Goal: Book appointment/travel/reservation

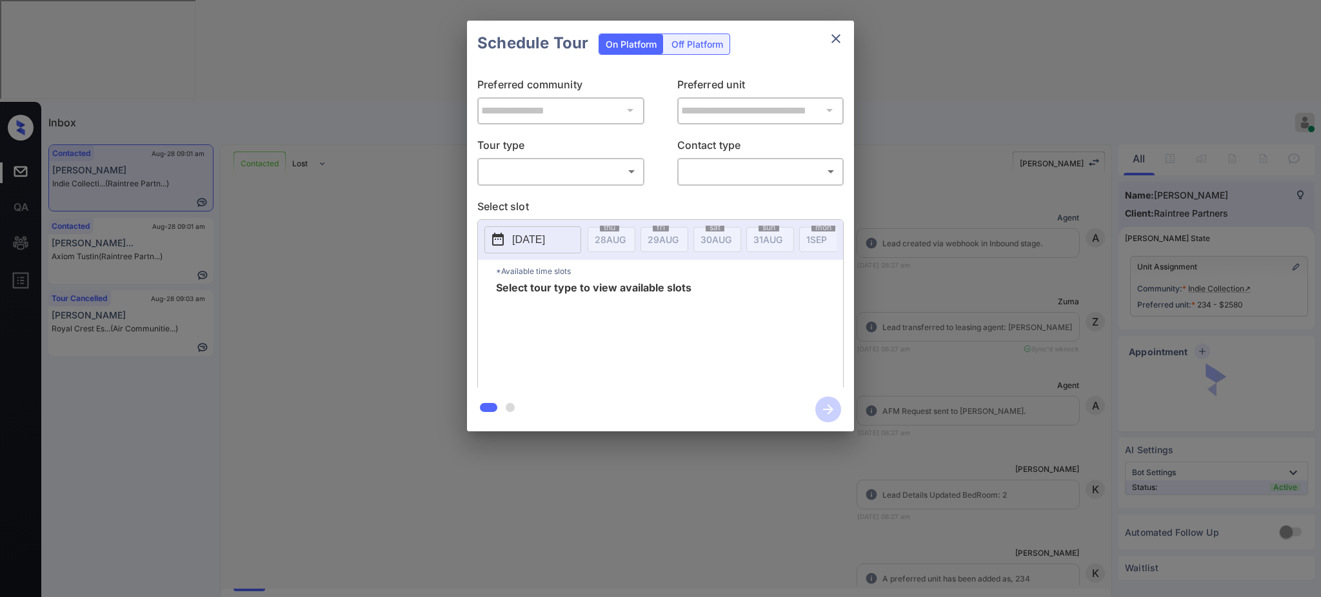
click at [591, 172] on body "Inbox Ajay Kumar Online Set yourself offline Set yourself on break Profile Swit…" at bounding box center [660, 298] width 1321 height 597
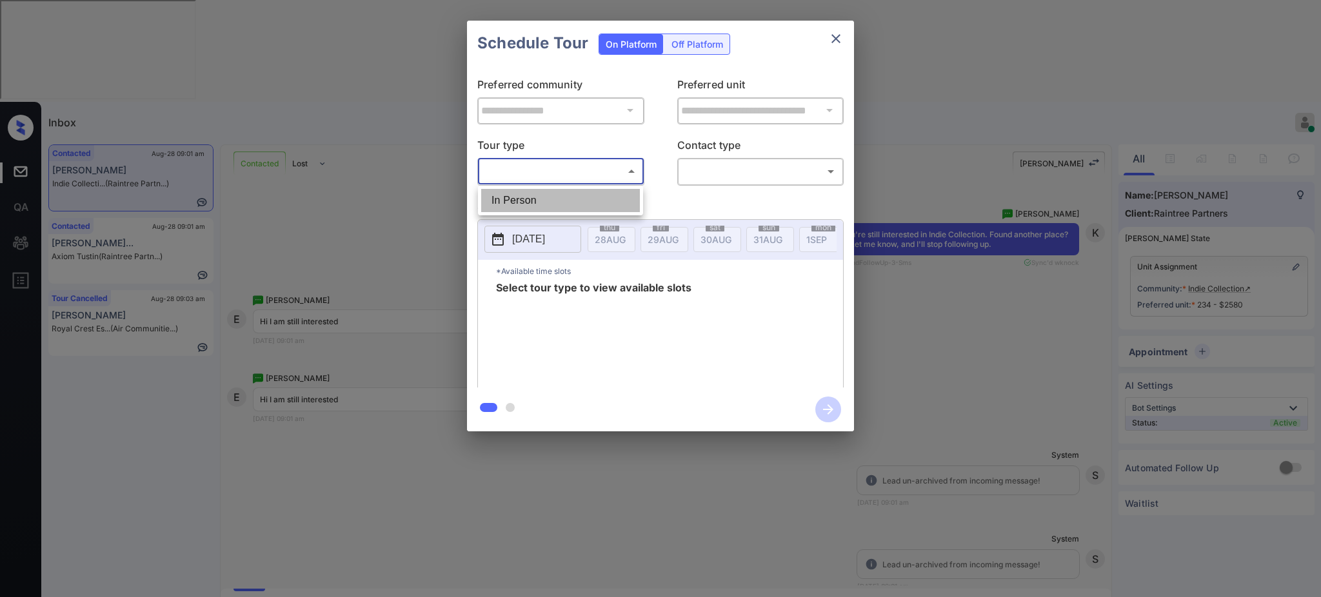
click at [547, 203] on li "In Person" at bounding box center [560, 200] width 159 height 23
type input "********"
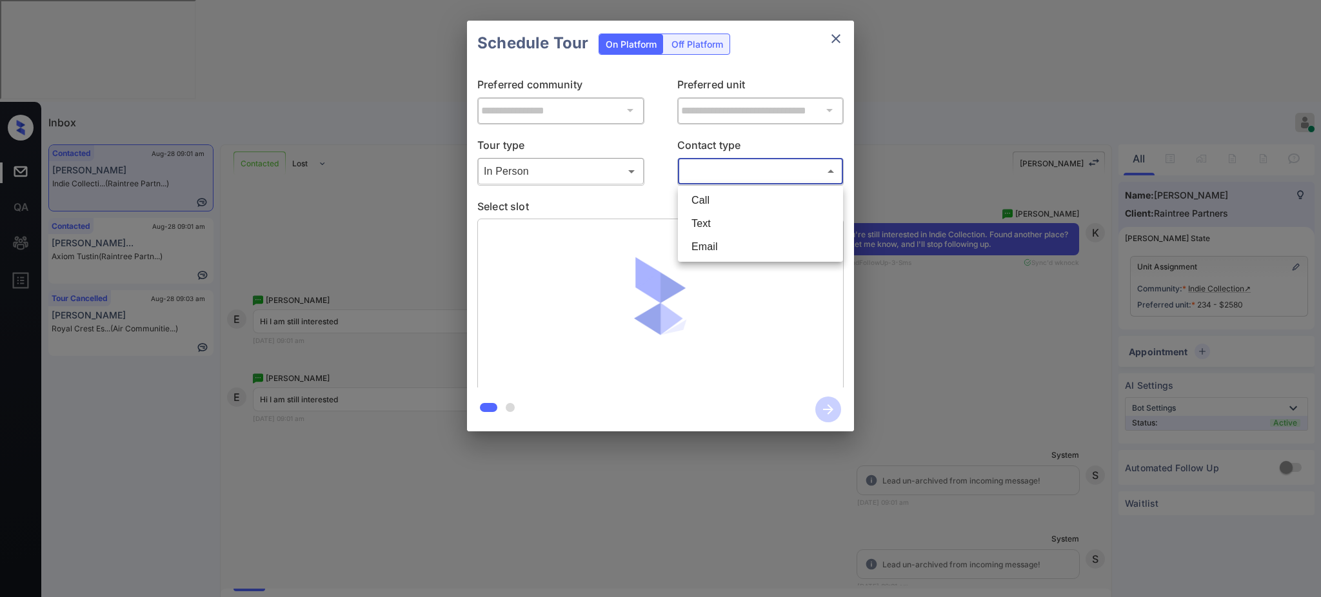
click at [719, 180] on body "Inbox Ajay Kumar Online Set yourself offline Set yourself on break Profile Swit…" at bounding box center [660, 298] width 1321 height 597
click at [706, 235] on li "Email" at bounding box center [760, 246] width 159 height 23
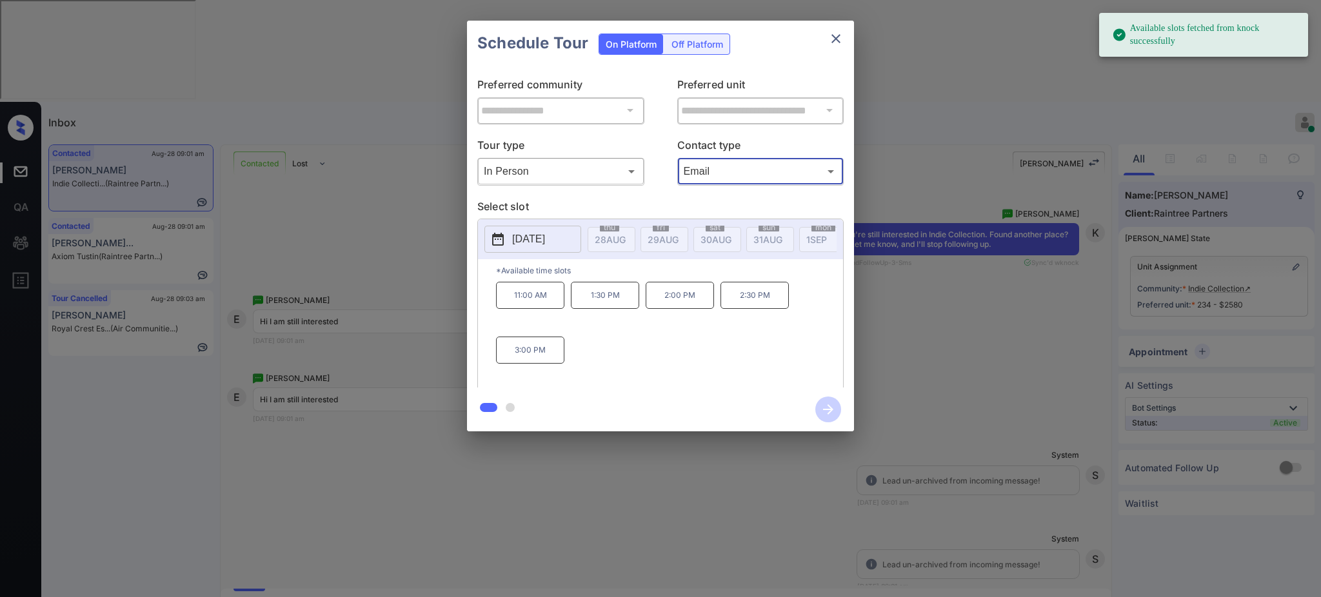
click at [703, 177] on body "Available slots fetched from knock successfully Inbox Ajay Kumar Online Set you…" at bounding box center [660, 298] width 1321 height 597
click at [706, 213] on li "Text" at bounding box center [760, 223] width 159 height 23
type input "****"
click at [568, 232] on button "2025-09-04" at bounding box center [533, 239] width 97 height 27
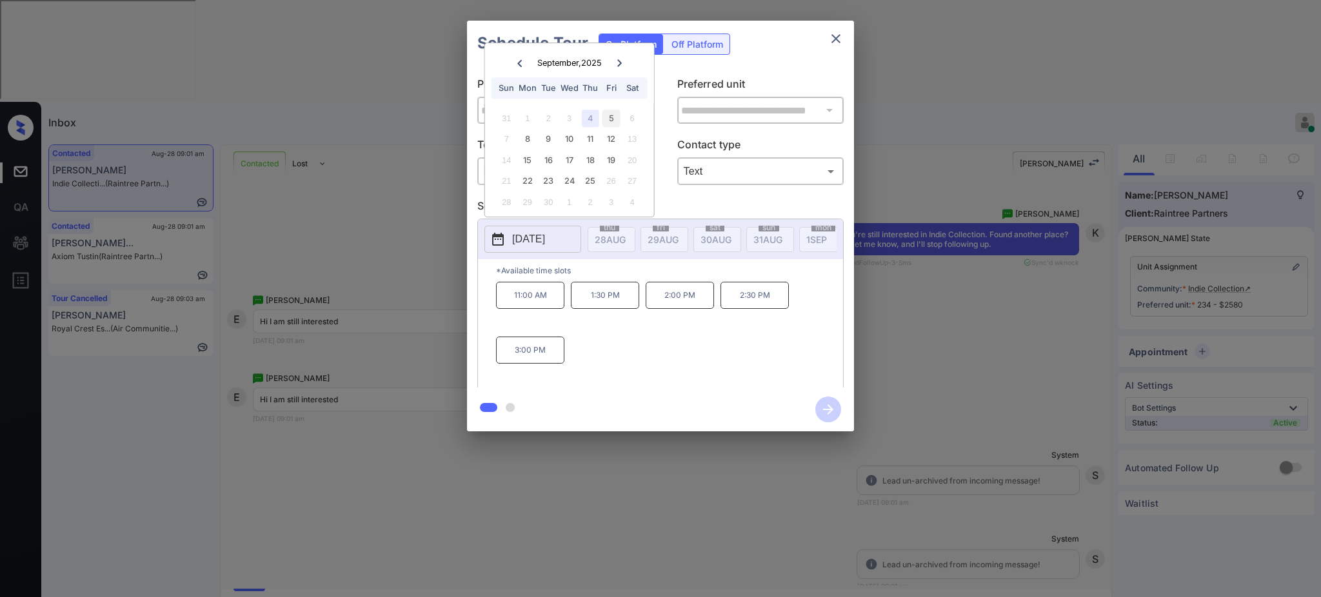
click at [606, 118] on div "5" at bounding box center [611, 118] width 17 height 17
click at [590, 112] on div "4" at bounding box center [590, 118] width 17 height 17
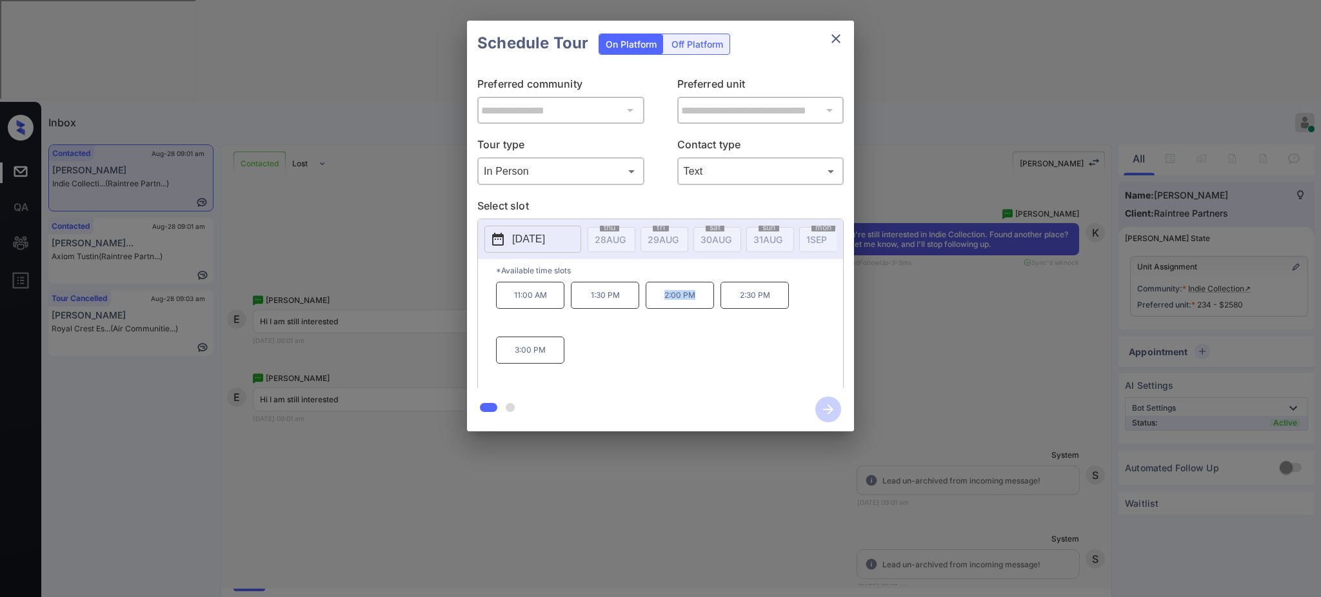
drag, startPoint x: 656, startPoint y: 307, endPoint x: 714, endPoint y: 304, distance: 57.5
click at [710, 304] on p "2:00 PM" at bounding box center [680, 295] width 68 height 27
copy p "2:00 PM"
click at [832, 45] on icon "close" at bounding box center [835, 38] width 15 height 15
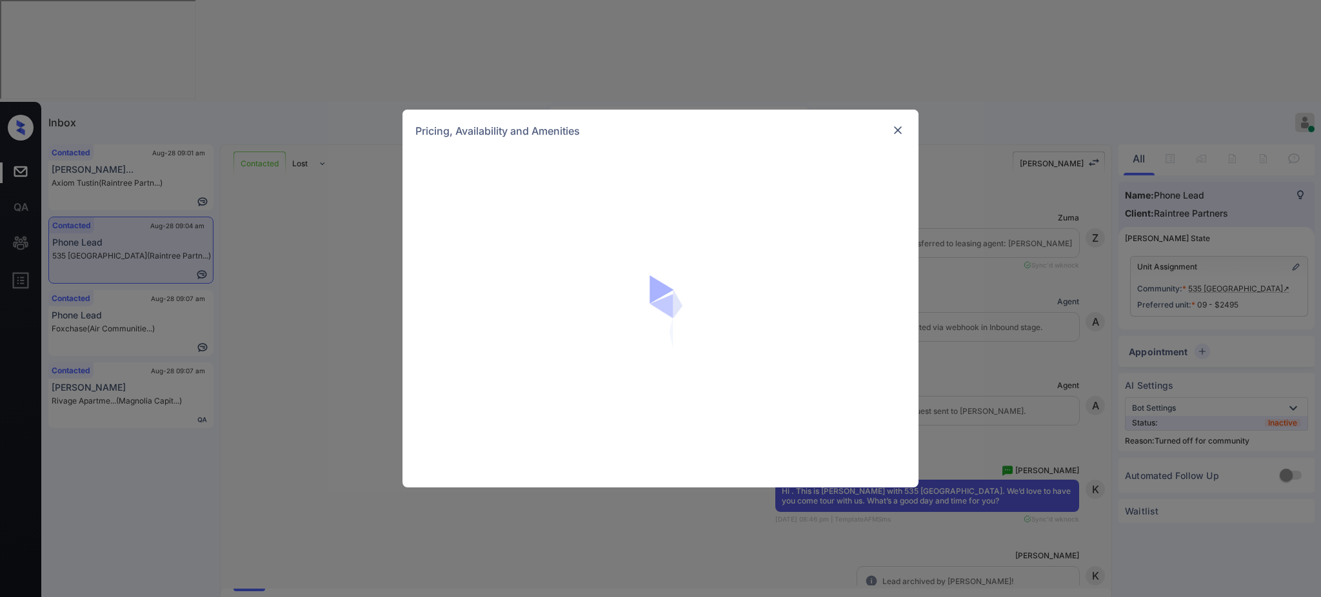
scroll to position [4753, 0]
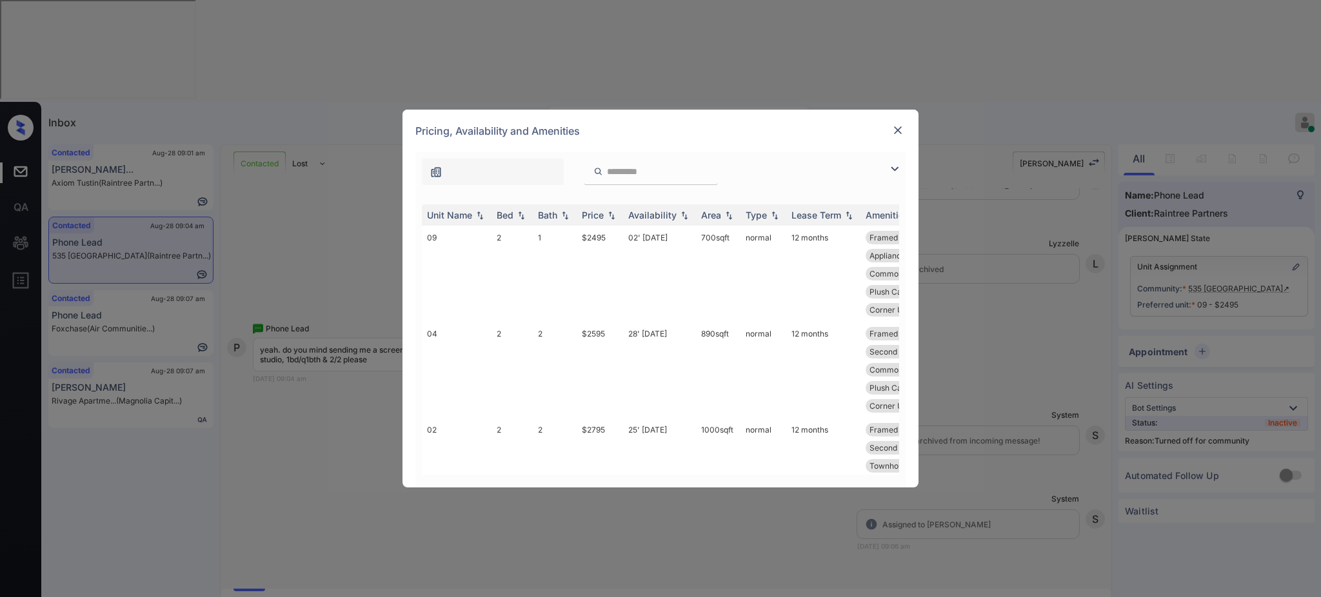
click at [502, 203] on div "Unit Name Bed Bath Price Availability Area Type Lease Term Amenities 09 2 1 $24…" at bounding box center [660, 340] width 490 height 296
click at [501, 217] on div "Bed" at bounding box center [505, 215] width 17 height 11
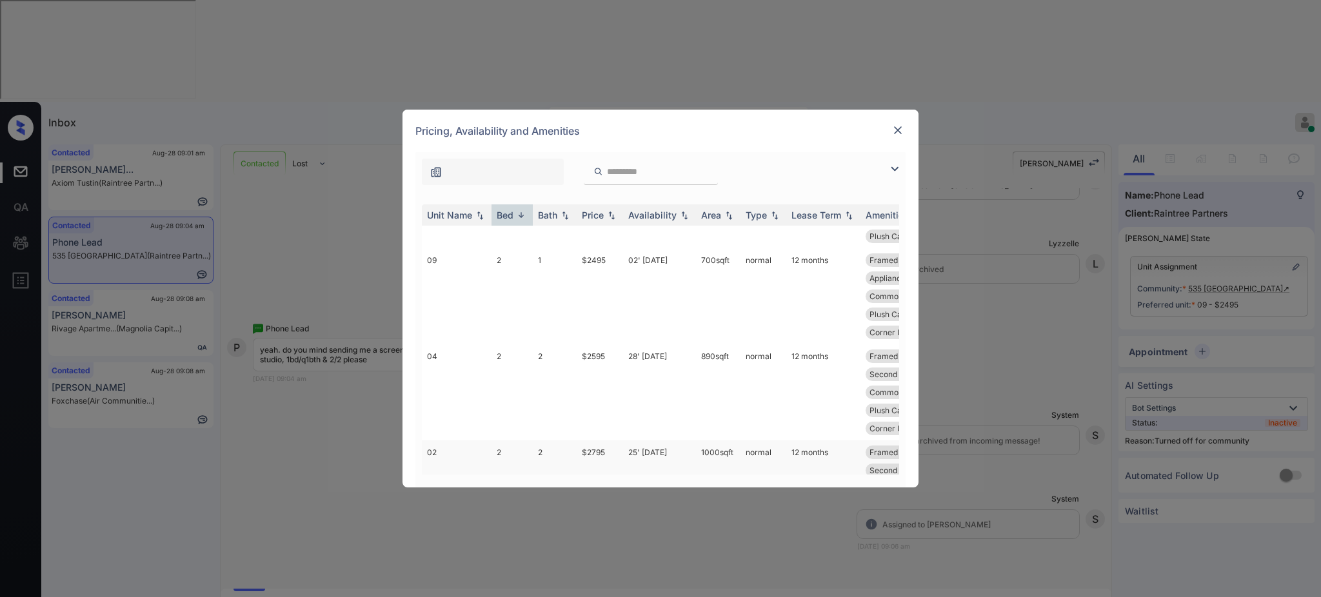
scroll to position [0, 0]
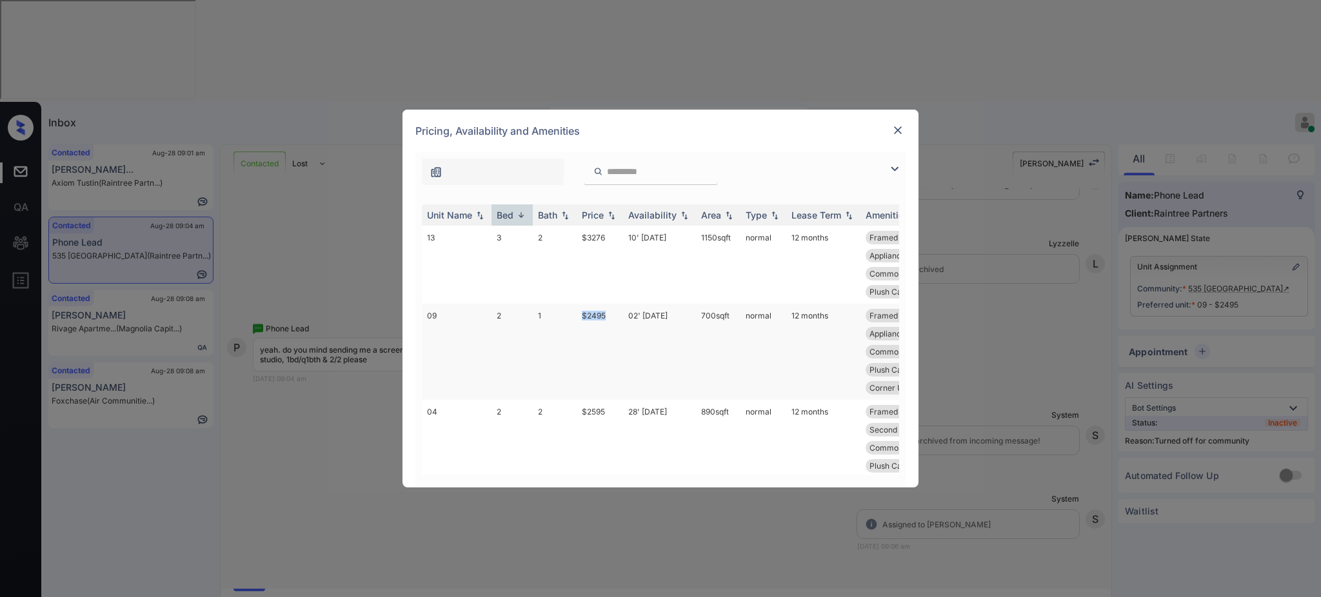
drag, startPoint x: 577, startPoint y: 314, endPoint x: 634, endPoint y: 321, distance: 57.2
click at [618, 315] on td "$2495" at bounding box center [600, 352] width 46 height 96
copy td "$2495"
click at [894, 135] on img at bounding box center [898, 130] width 13 height 13
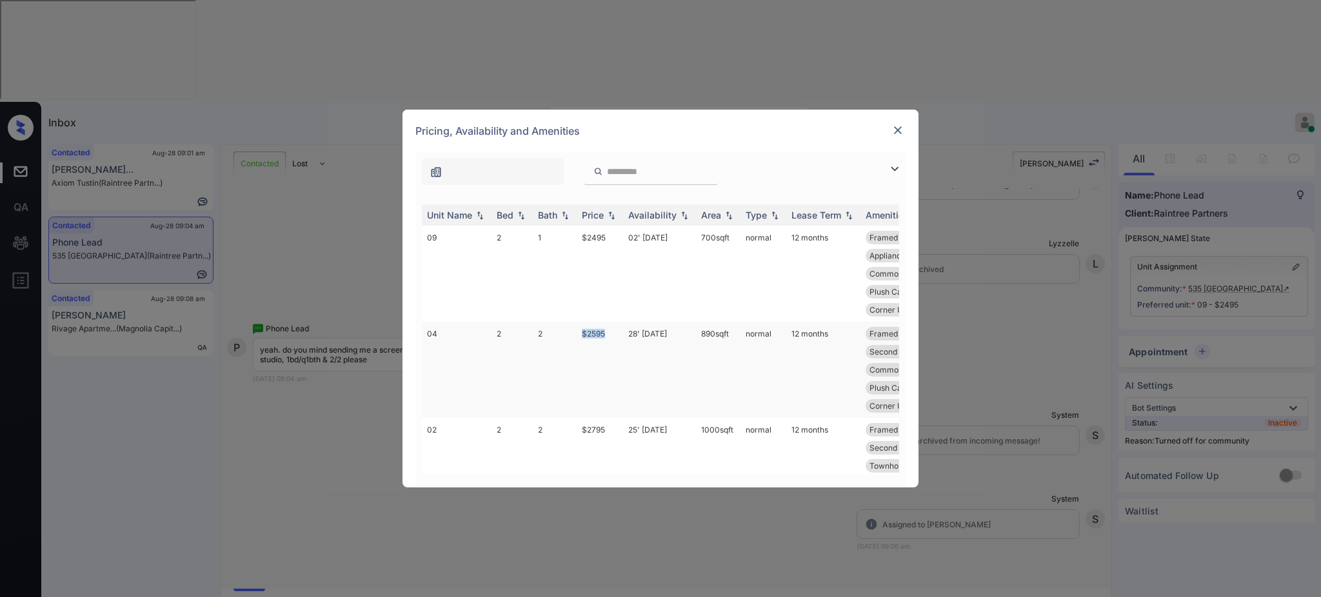
drag, startPoint x: 572, startPoint y: 330, endPoint x: 621, endPoint y: 330, distance: 49.0
click at [621, 330] on tr "04 2 2 $2595 28' Aug 25 890 sqft normal 12 months Framed Bathroom... Mirrored C…" at bounding box center [759, 370] width 674 height 96
copy tr "$2595"
click at [898, 123] on div at bounding box center [897, 130] width 15 height 15
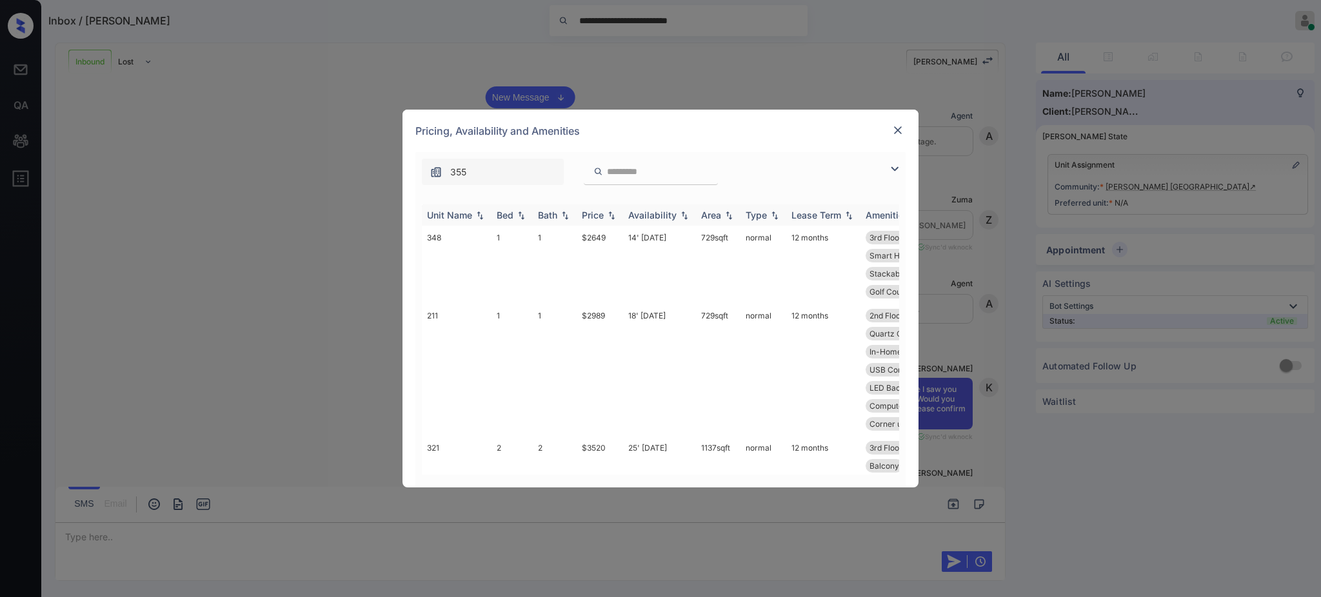
click at [514, 208] on th "Bed" at bounding box center [512, 215] width 41 height 21
click at [515, 217] on img at bounding box center [521, 215] width 13 height 10
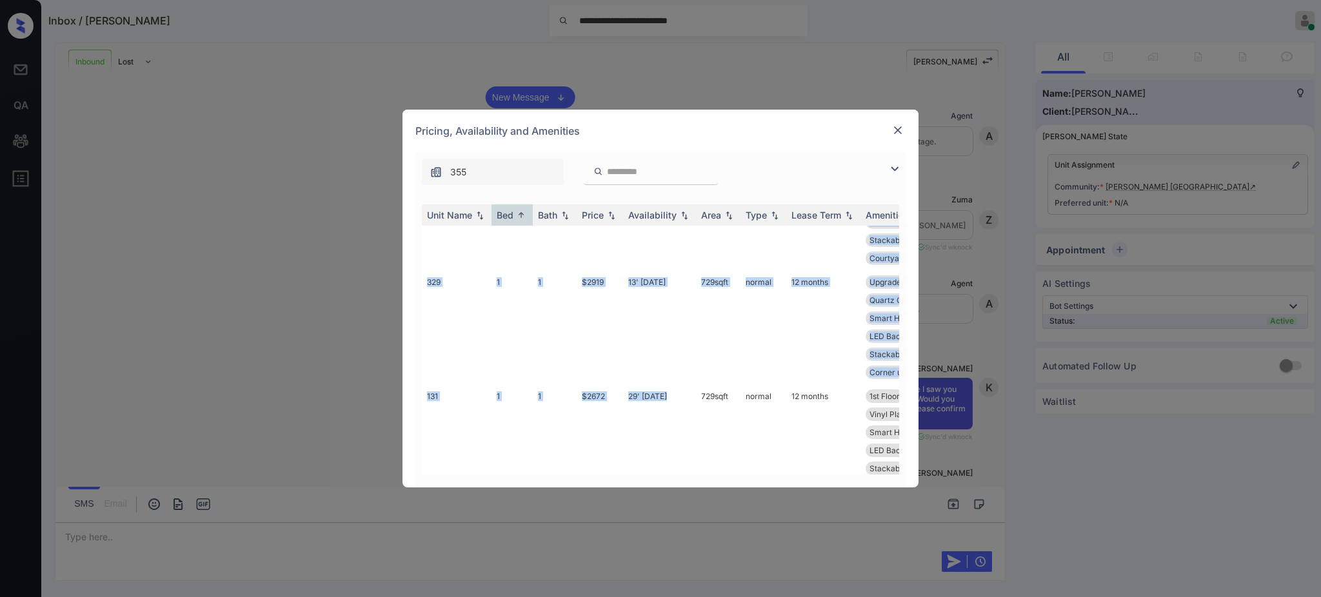
drag, startPoint x: 643, startPoint y: 463, endPoint x: 677, endPoint y: 466, distance: 34.3
click at [677, 466] on div "Unit Name Bed Bath Price Availability Area Type Lease Term Amenities 348 1 1 $2…" at bounding box center [660, 340] width 477 height 270
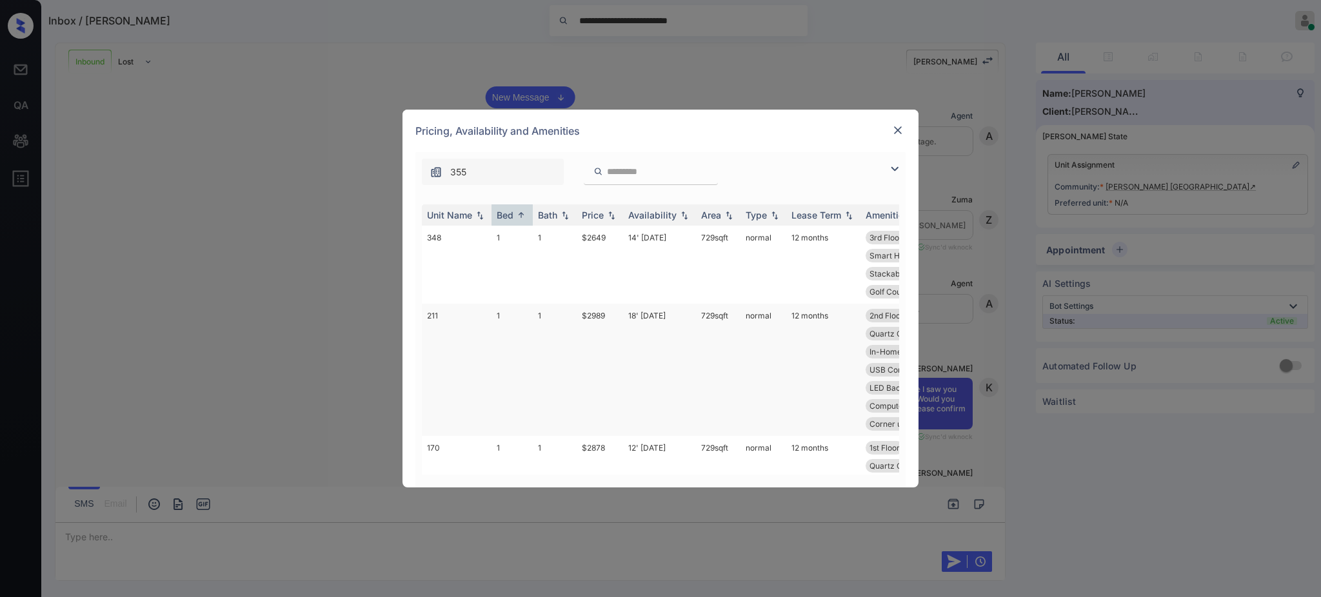
click at [583, 377] on td "$2989" at bounding box center [600, 370] width 46 height 132
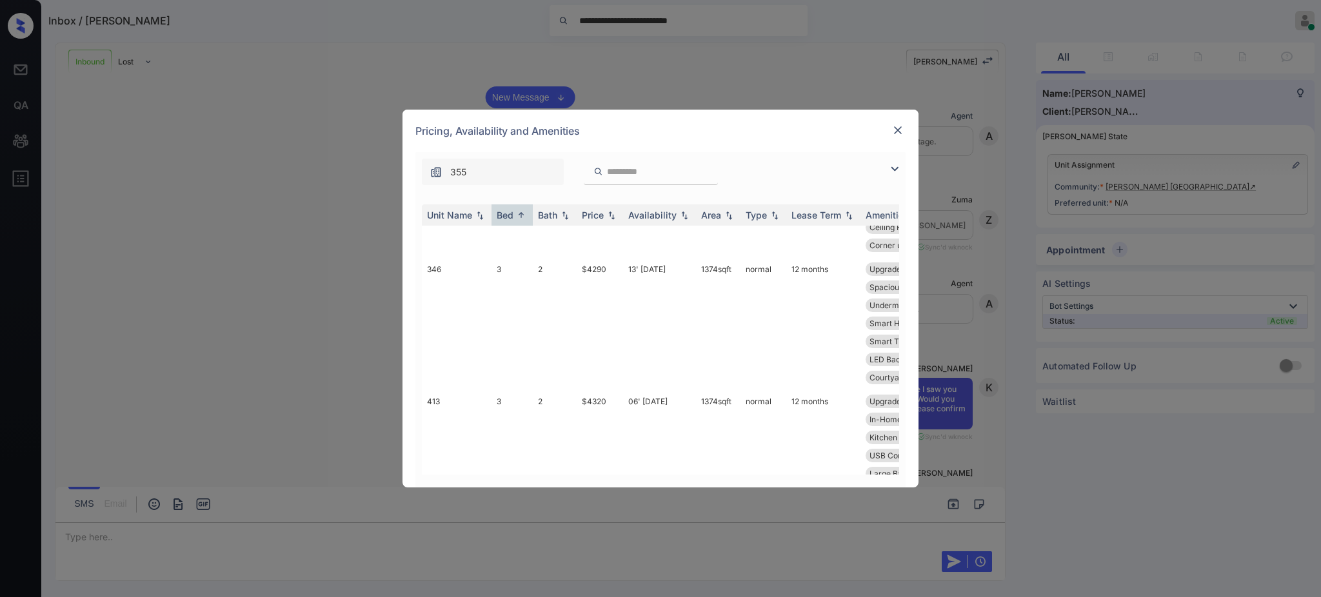
scroll to position [1727, 0]
click at [903, 127] on img at bounding box center [898, 130] width 13 height 13
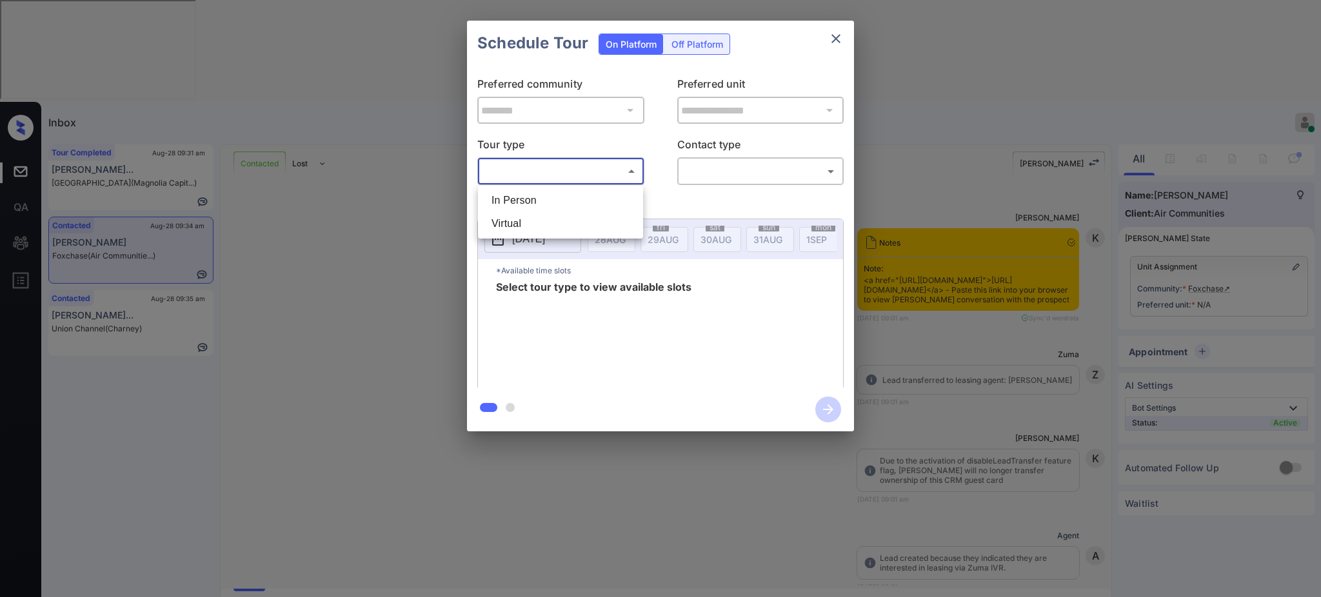
scroll to position [3226, 0]
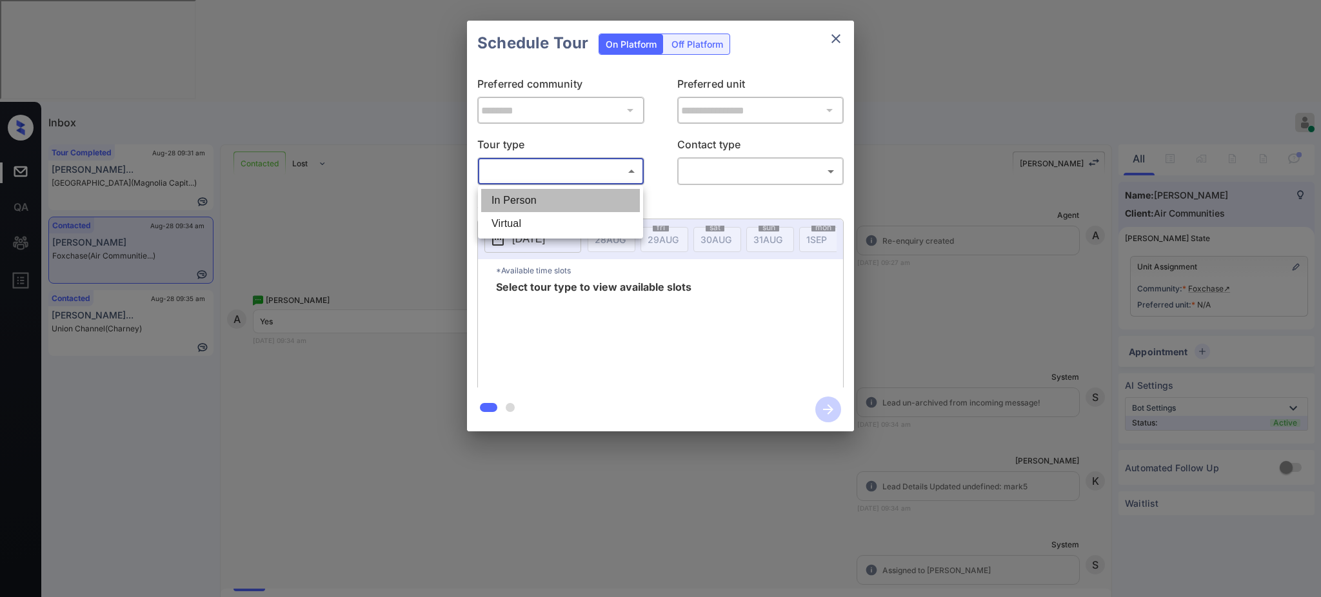
click at [528, 193] on li "In Person" at bounding box center [560, 200] width 159 height 23
type input "********"
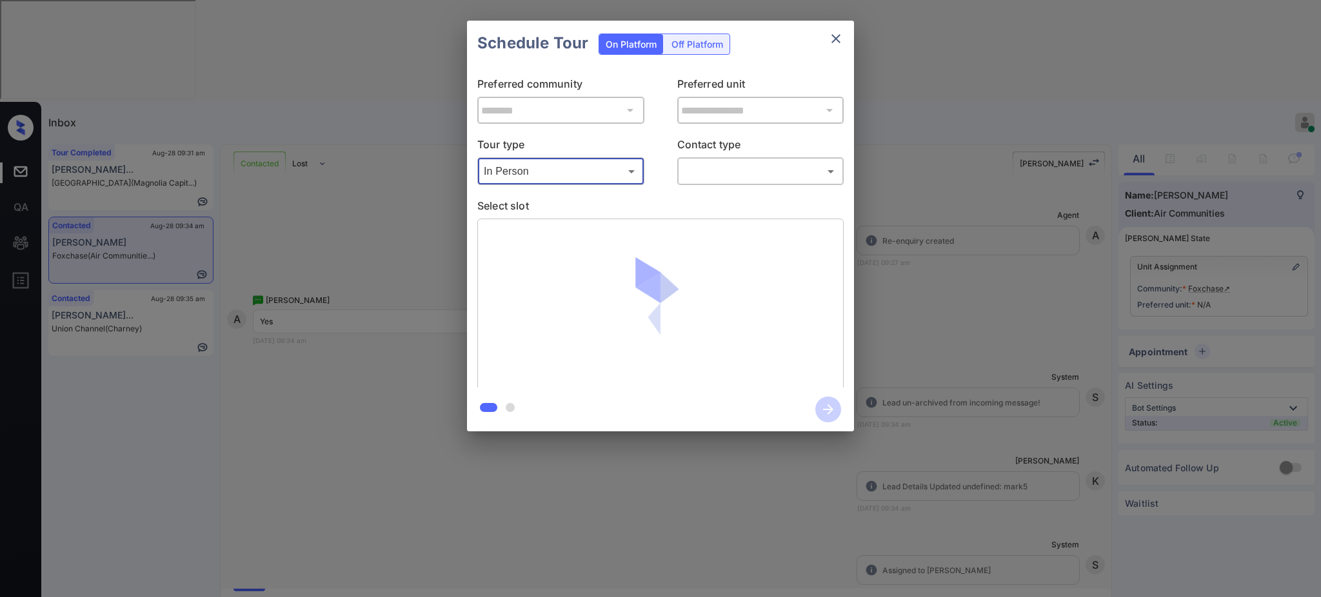
click at [749, 172] on body "Inbox [PERSON_NAME] Online Set yourself offline Set yourself on break Profile S…" at bounding box center [660, 298] width 1321 height 597
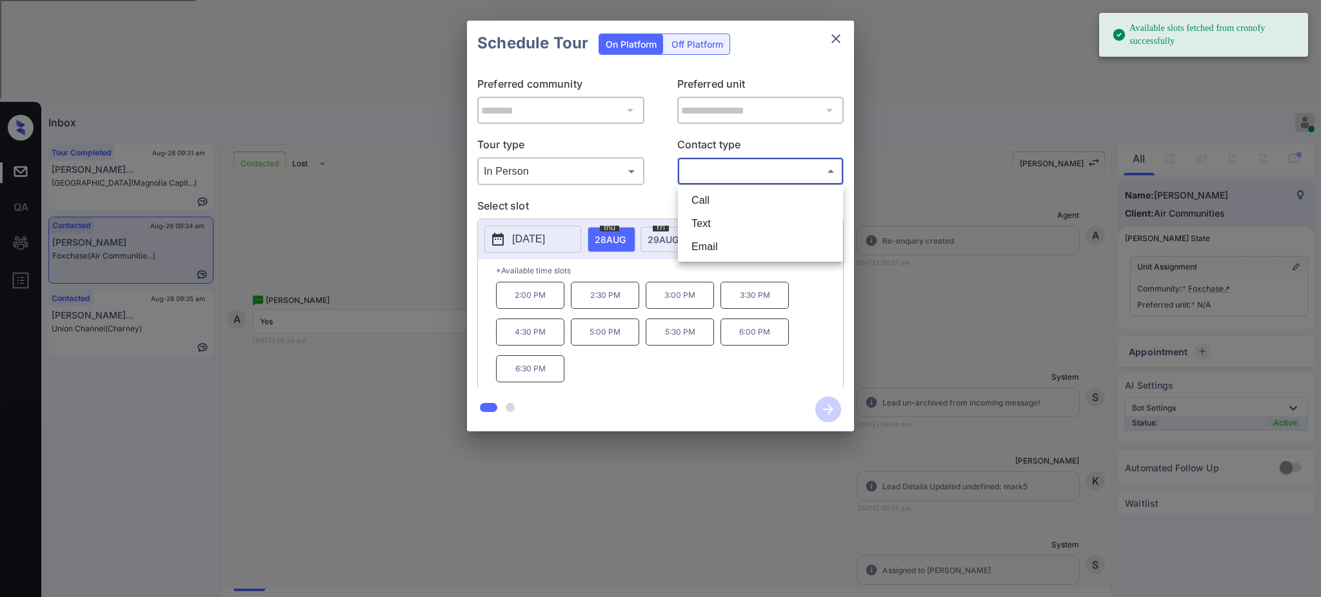
click at [690, 224] on li "Text" at bounding box center [760, 223] width 159 height 23
type input "****"
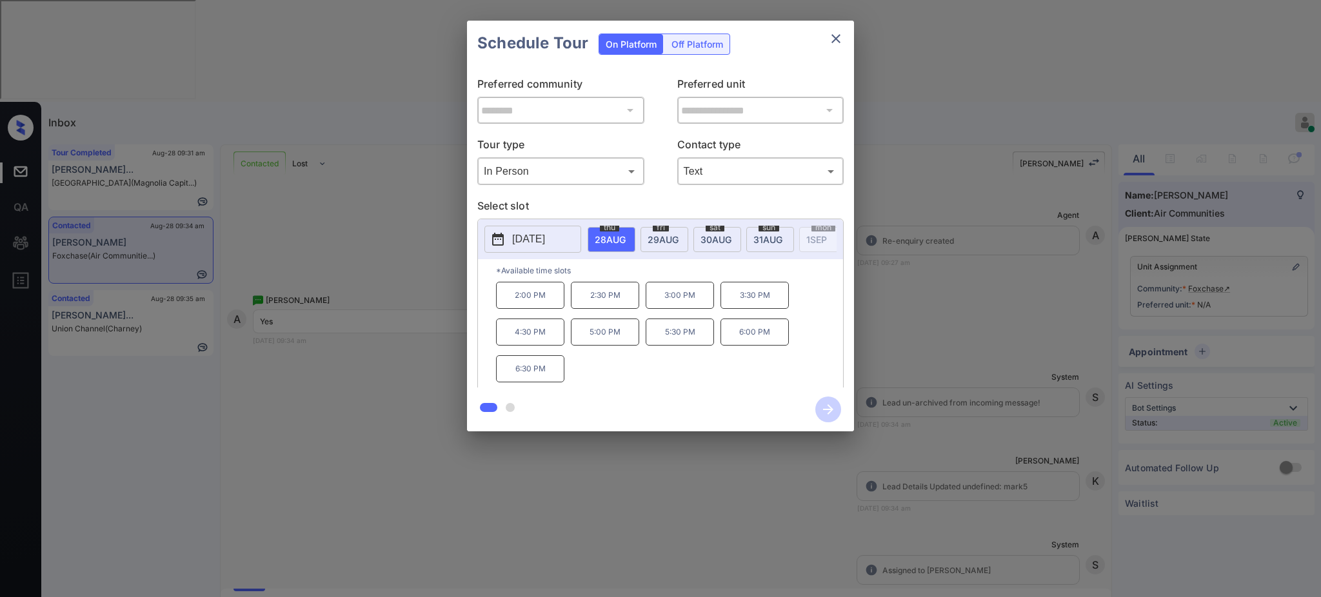
drag, startPoint x: 648, startPoint y: 308, endPoint x: 717, endPoint y: 304, distance: 68.5
click at [703, 308] on p "3:00 PM" at bounding box center [680, 295] width 68 height 27
copy p "3:00 PM"
click at [839, 35] on icon "close" at bounding box center [836, 38] width 9 height 9
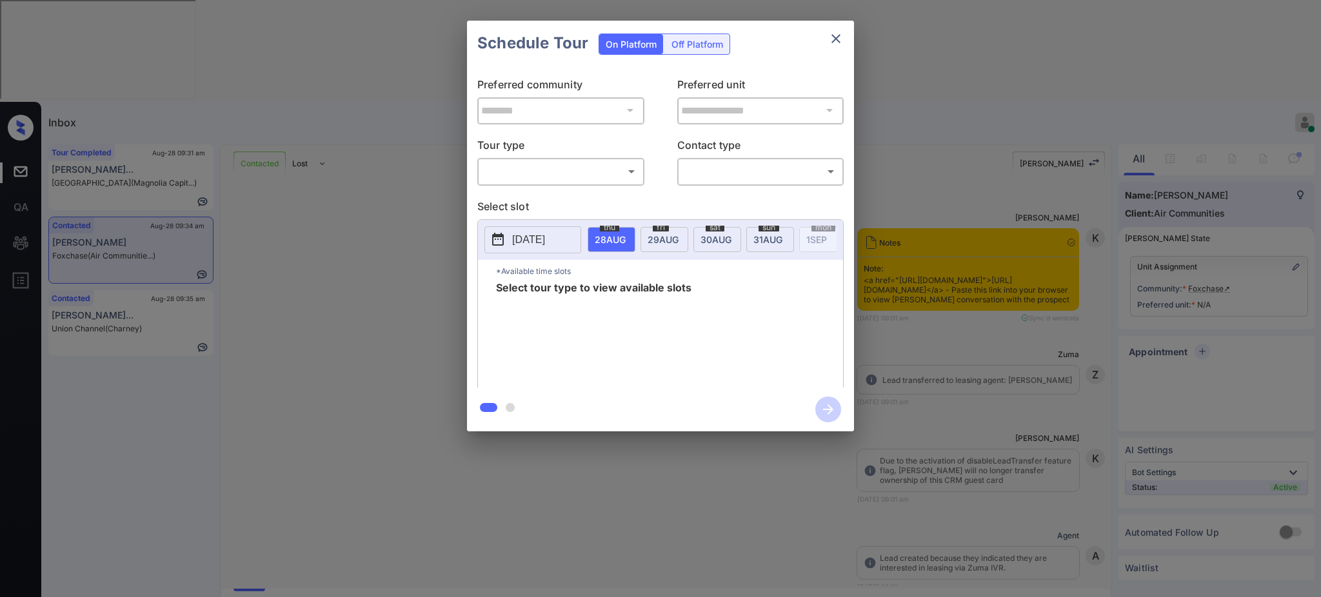
scroll to position [1505, 0]
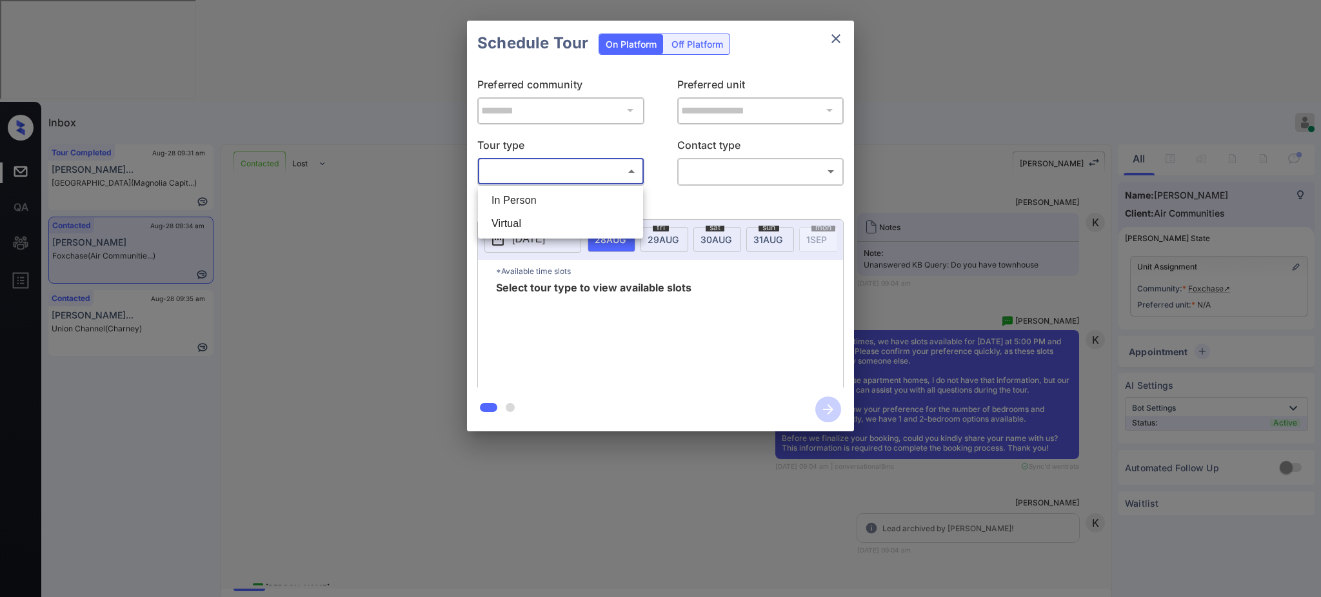
click at [527, 173] on body "Inbox Ajay Kumar Online Set yourself offline Set yourself on break Profile Swit…" at bounding box center [660, 298] width 1321 height 597
click at [524, 200] on li "In Person" at bounding box center [560, 200] width 159 height 23
type input "********"
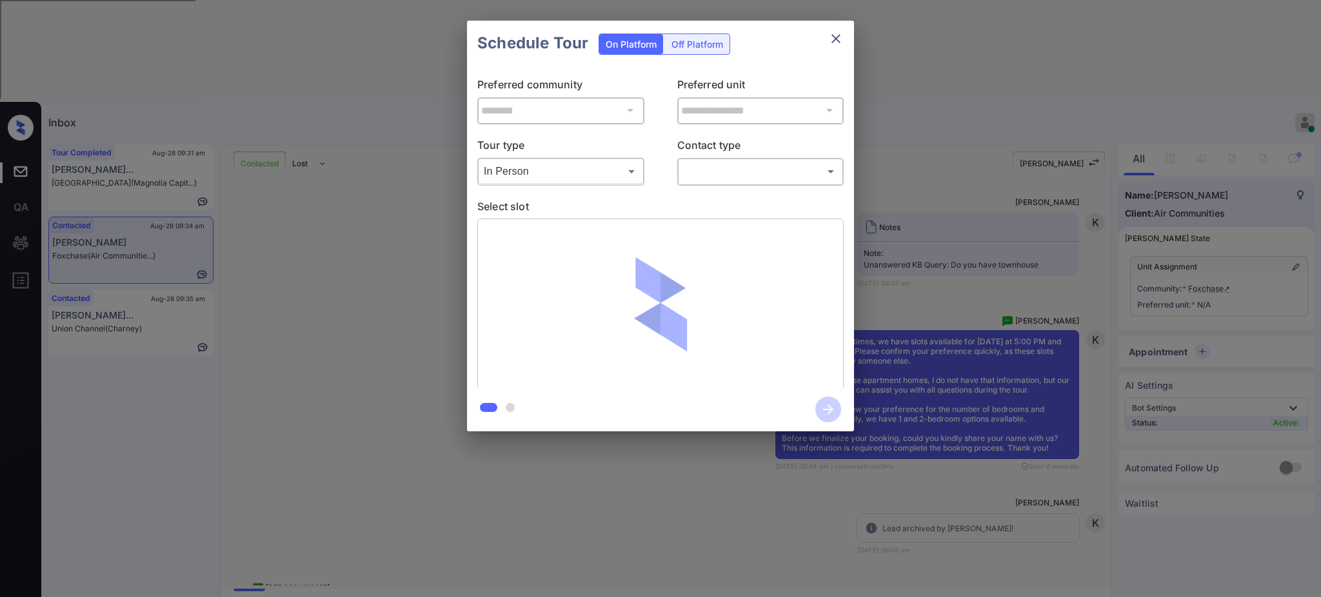
click at [748, 152] on p "Contact type" at bounding box center [760, 147] width 167 height 21
click at [735, 175] on body "Inbox Ajay Kumar Online Set yourself offline Set yourself on break Profile Swit…" at bounding box center [660, 298] width 1321 height 597
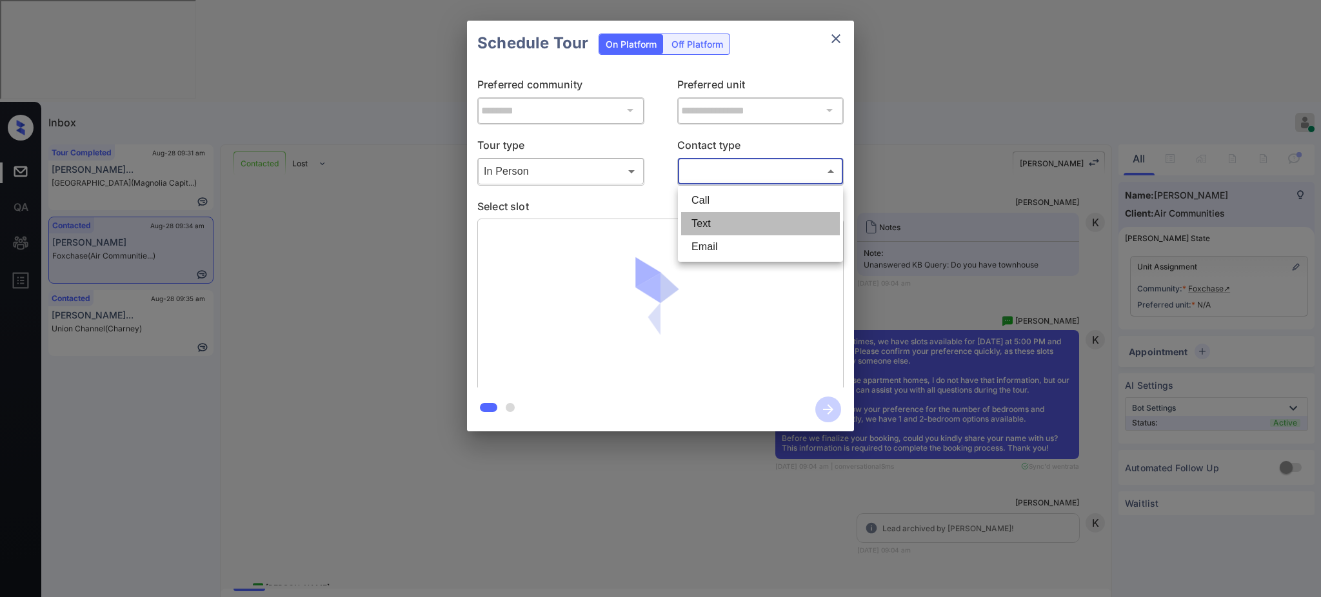
click at [704, 228] on li "Text" at bounding box center [760, 223] width 159 height 23
type input "****"
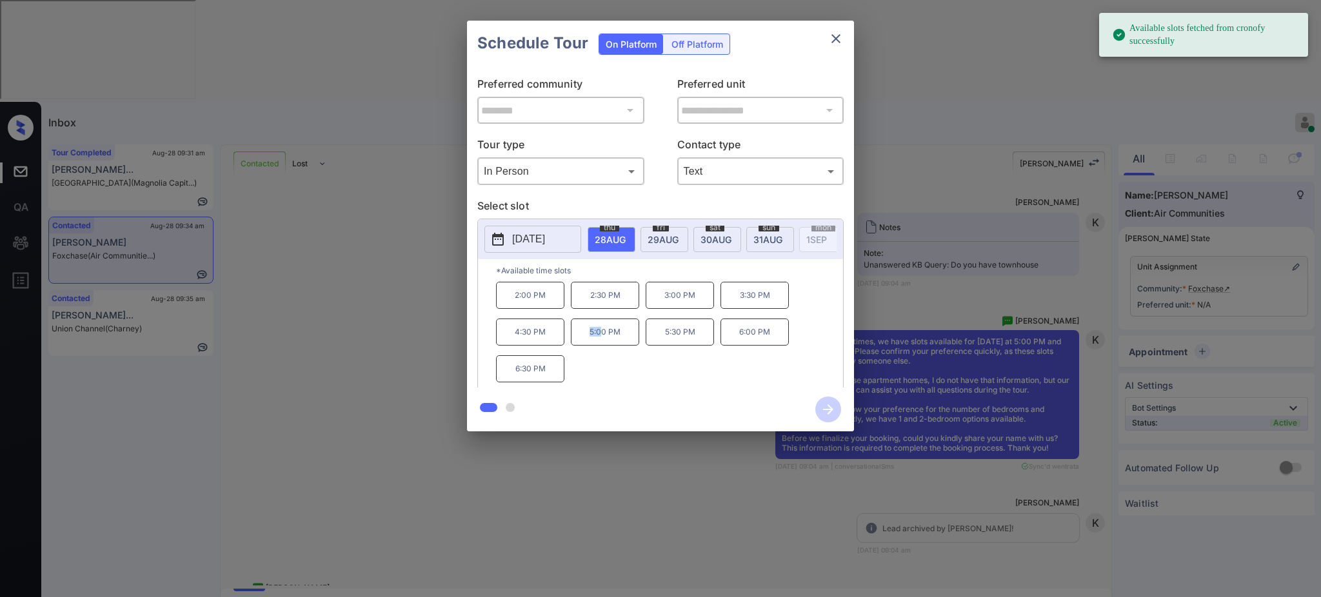
drag, startPoint x: 592, startPoint y: 348, endPoint x: 634, endPoint y: 345, distance: 42.1
click at [630, 346] on p "5:00 PM" at bounding box center [605, 332] width 68 height 27
copy p "5:00 PM"
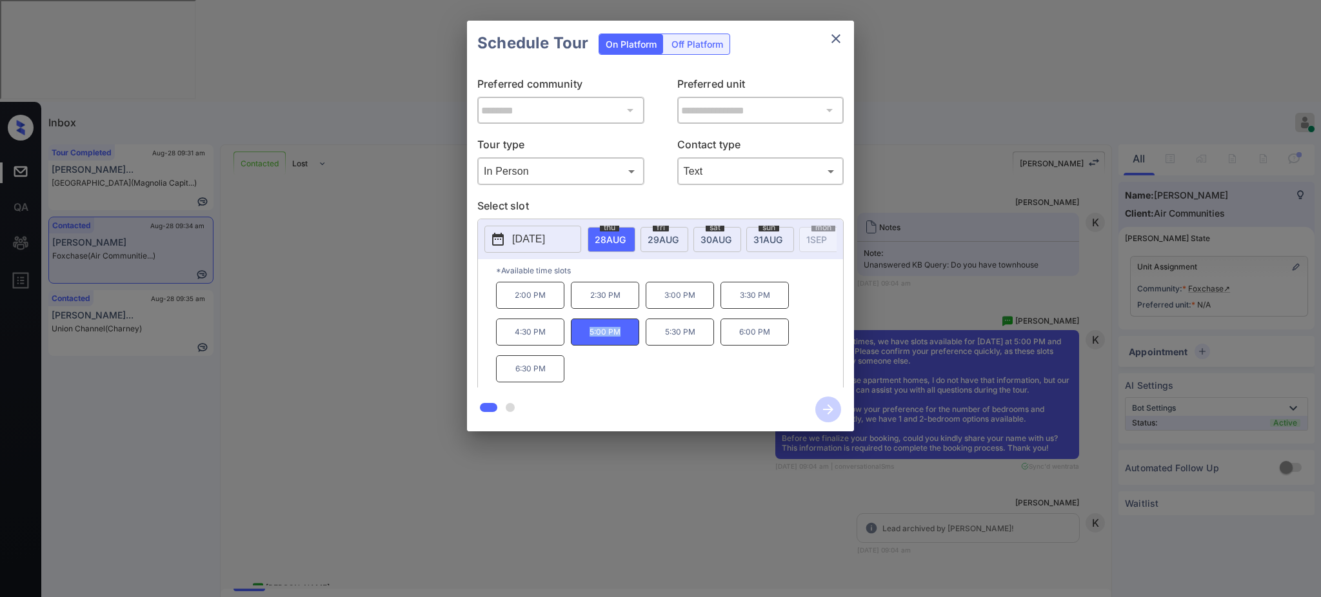
click at [837, 39] on icon "close" at bounding box center [836, 38] width 9 height 9
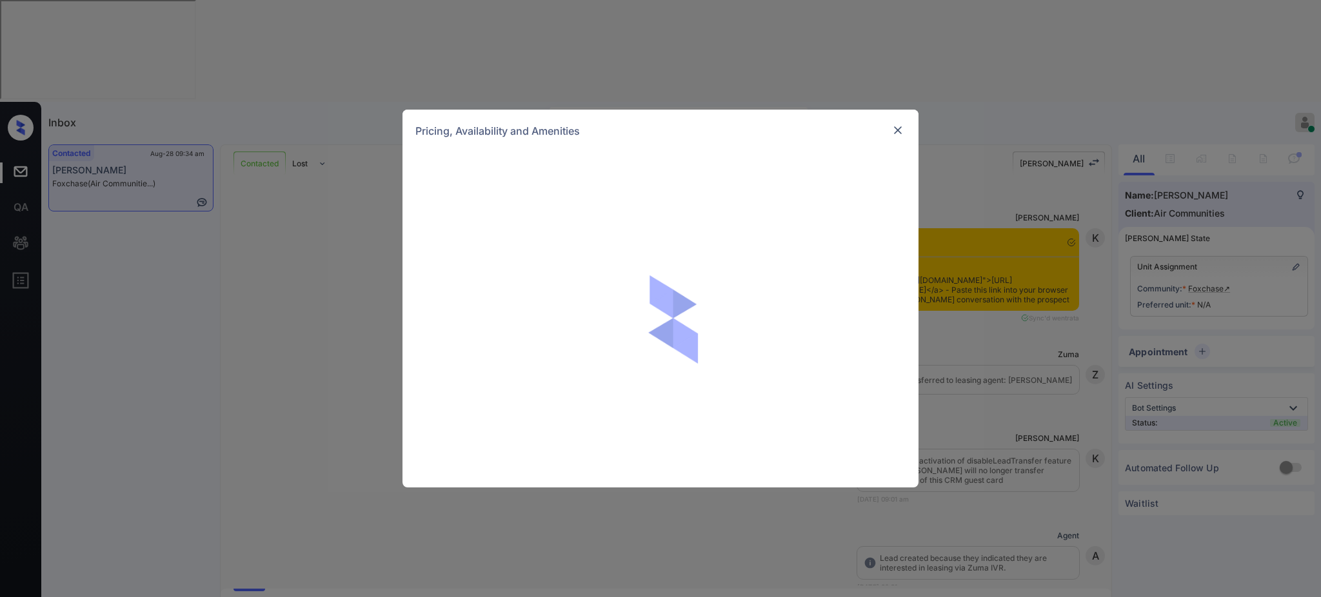
scroll to position [2021, 0]
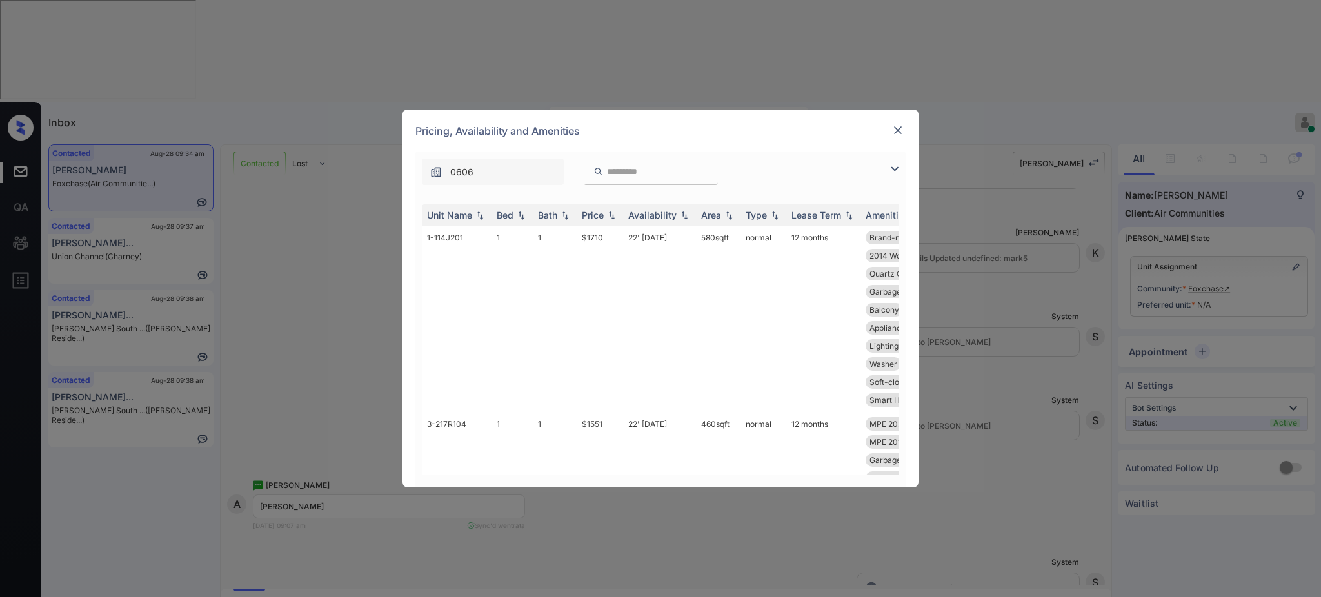
click at [592, 442] on td "$1551" at bounding box center [600, 478] width 46 height 132
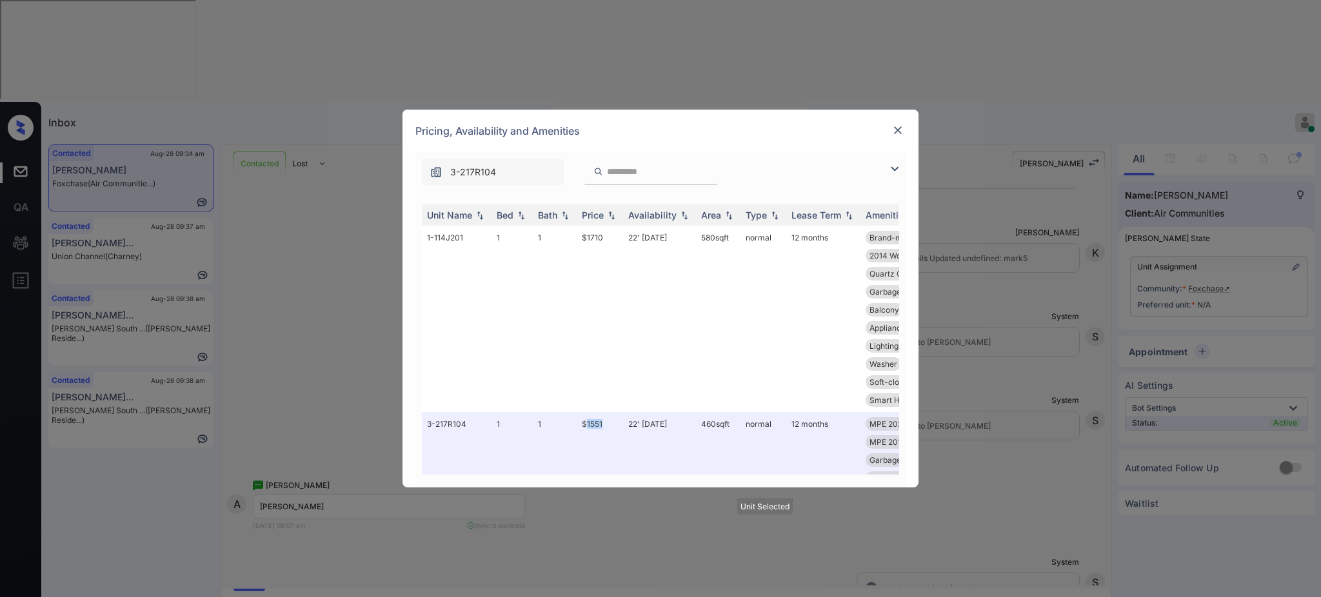
click at [894, 130] on img at bounding box center [898, 130] width 13 height 13
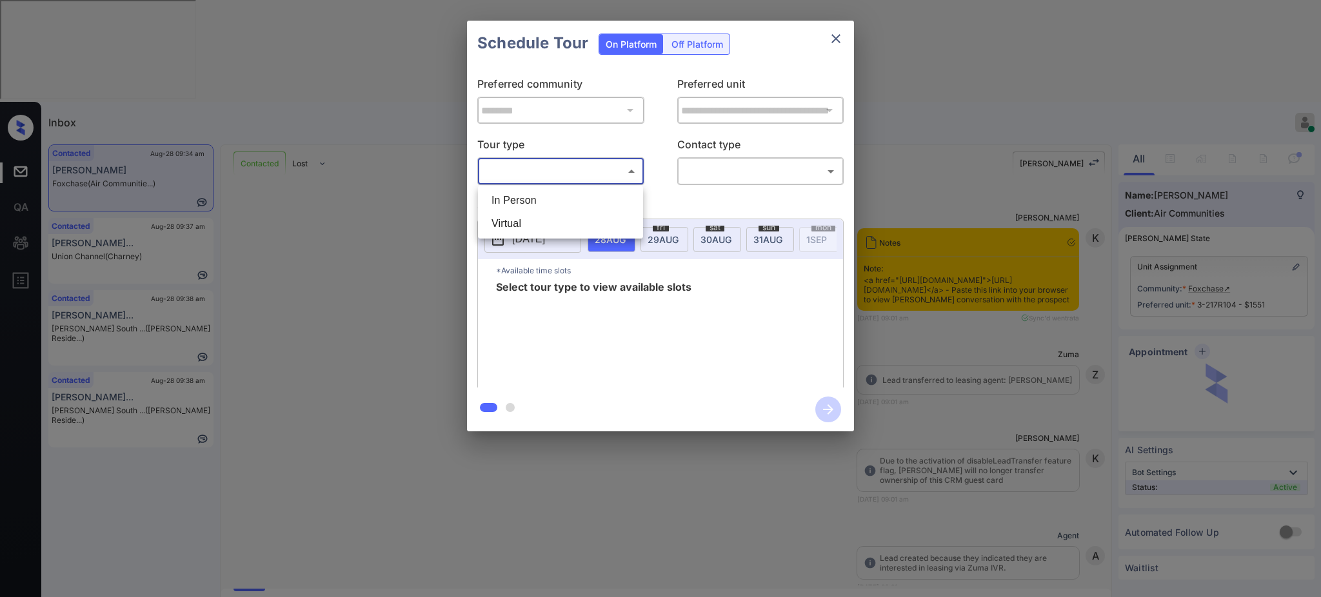
scroll to position [1850, 0]
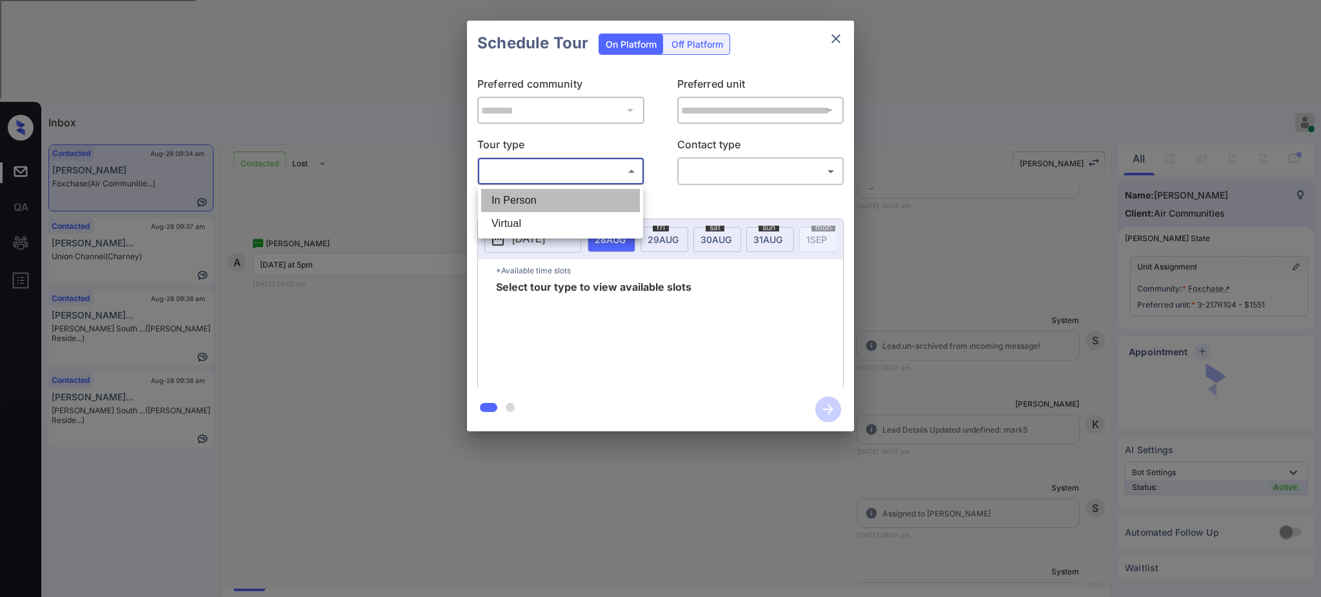
click at [553, 197] on li "In Person" at bounding box center [560, 200] width 159 height 23
type input "********"
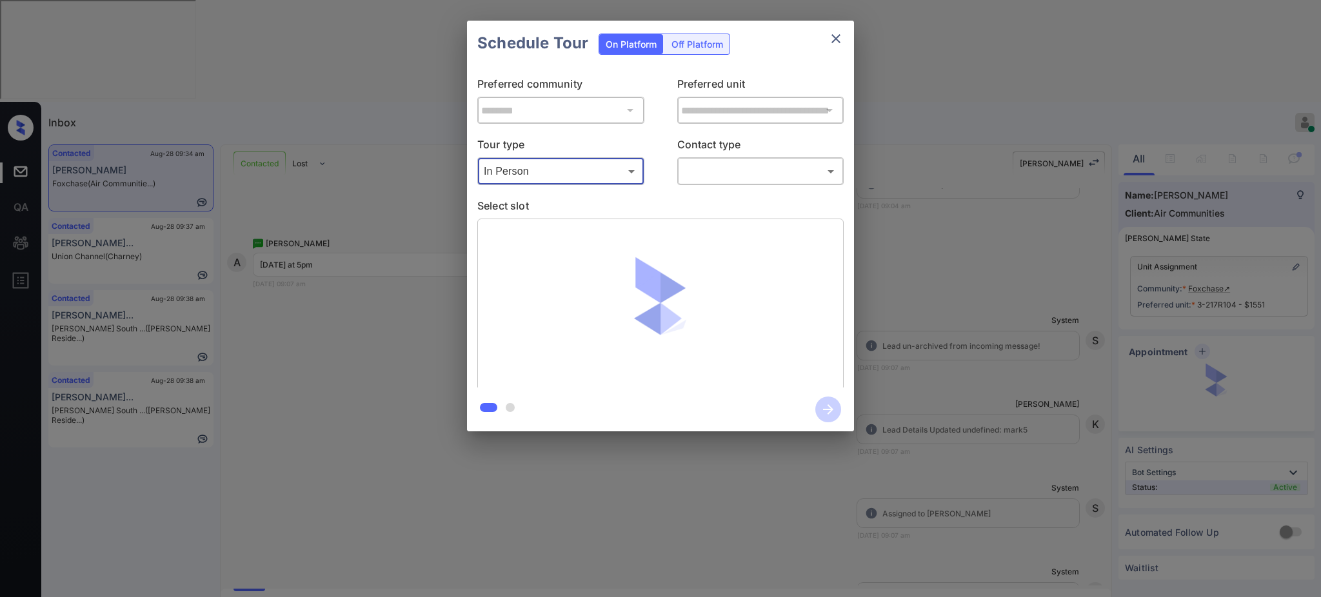
click at [768, 166] on body "Inbox Ajay Kumar Online Set yourself offline Set yourself on break Profile Swit…" at bounding box center [660, 298] width 1321 height 597
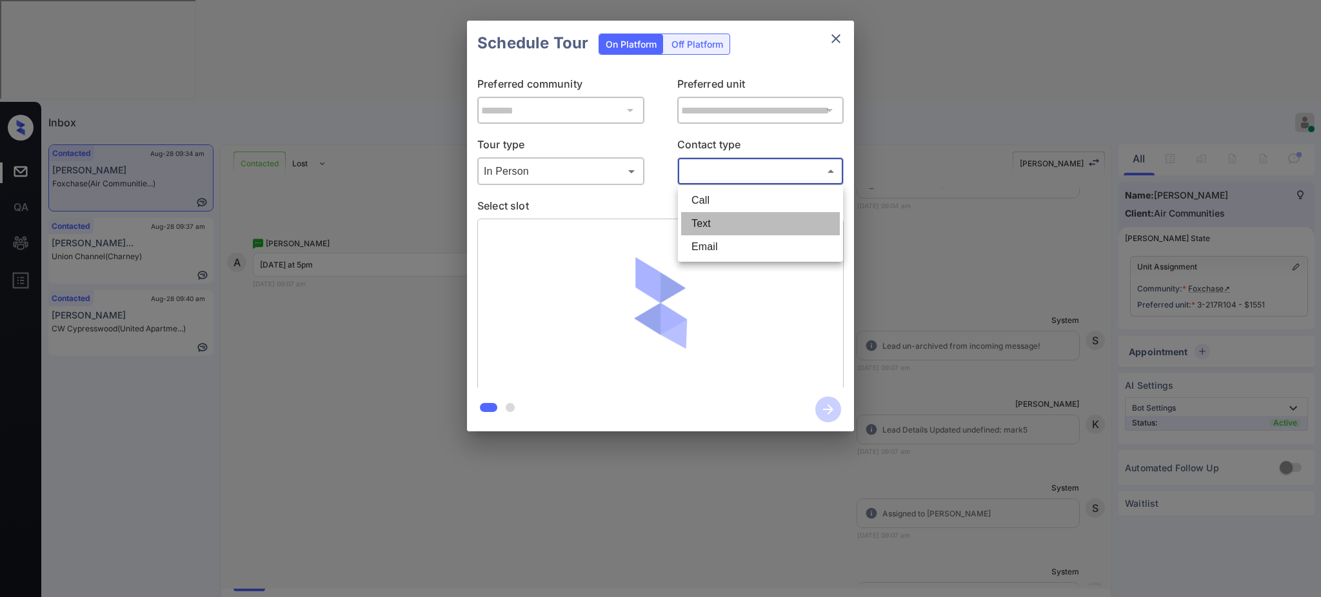
click at [714, 224] on li "Text" at bounding box center [760, 223] width 159 height 23
type input "****"
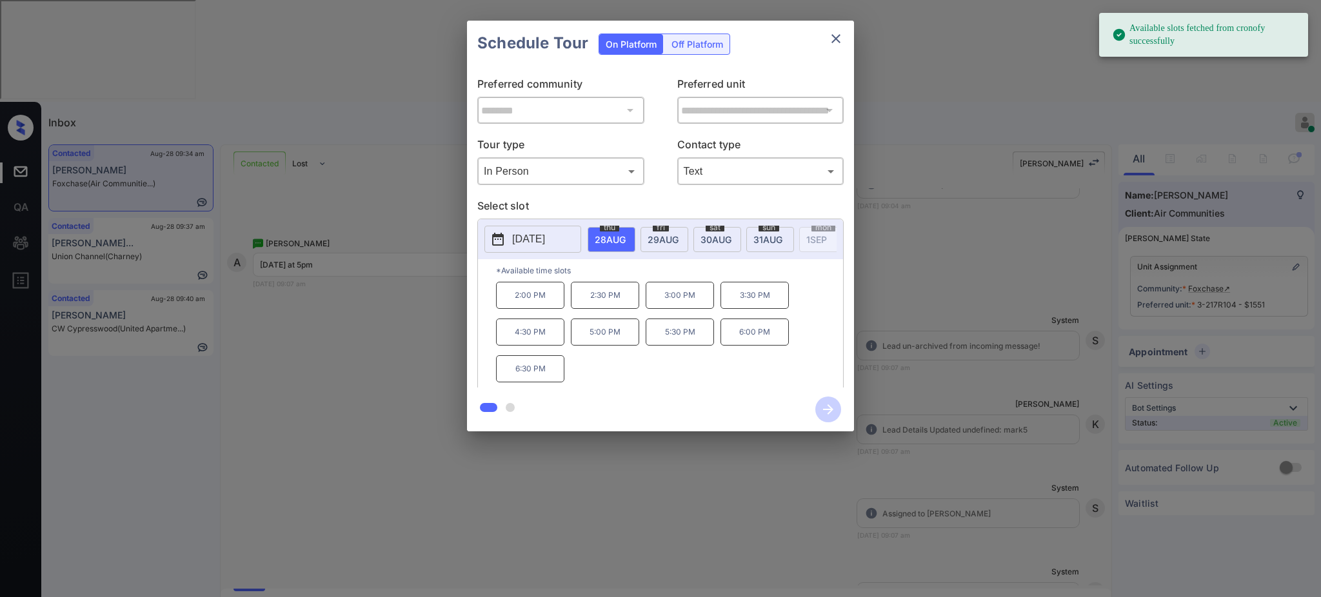
click at [605, 237] on span "28 AUG" at bounding box center [610, 239] width 31 height 11
click at [599, 339] on p "5:00 PM" at bounding box center [605, 332] width 68 height 27
click at [826, 399] on icon "button" at bounding box center [828, 410] width 26 height 26
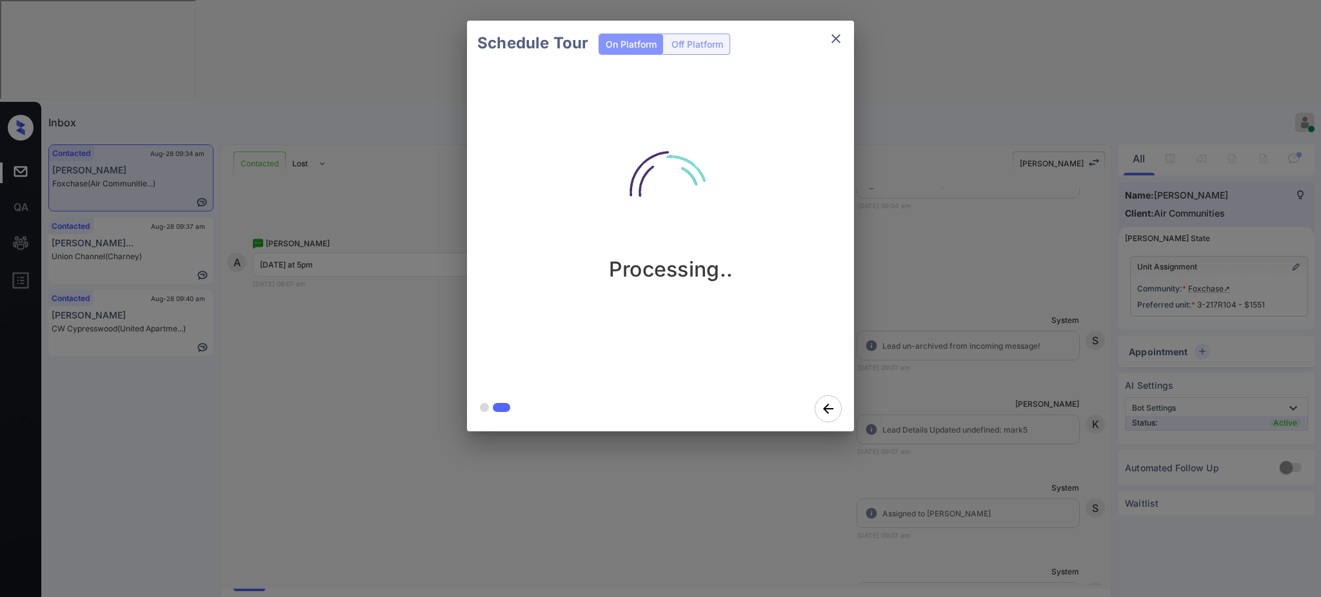
click at [890, 381] on div "Schedule Tour On Platform Off Platform Processing.." at bounding box center [660, 226] width 1321 height 452
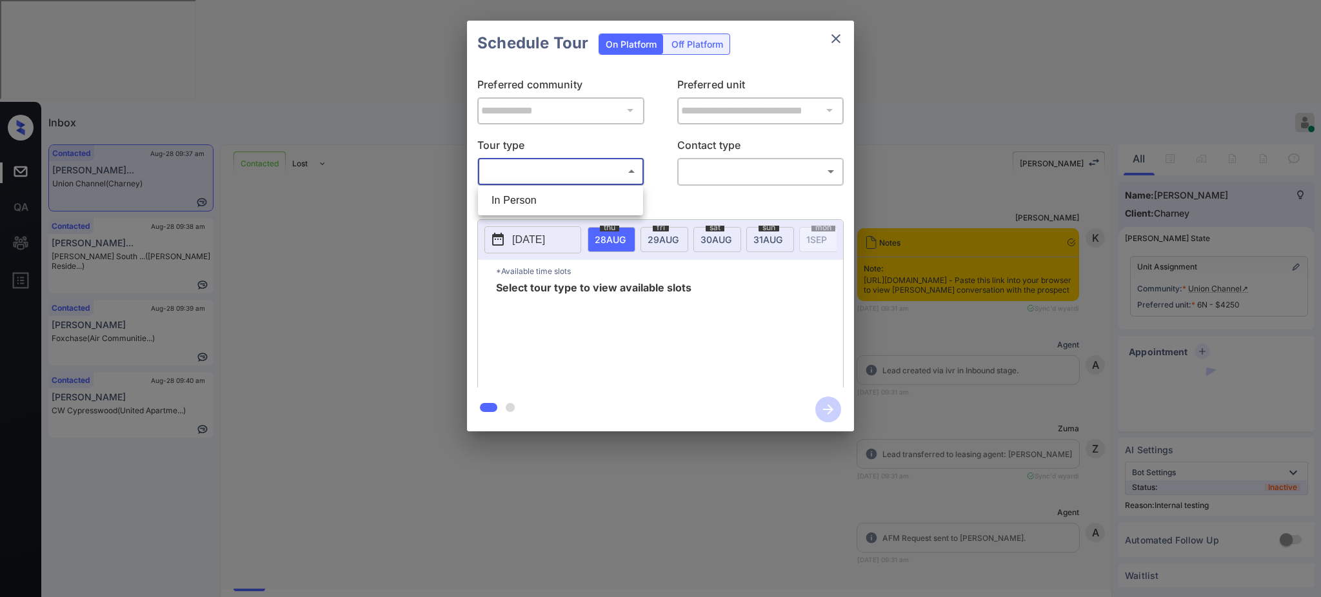
scroll to position [3090, 0]
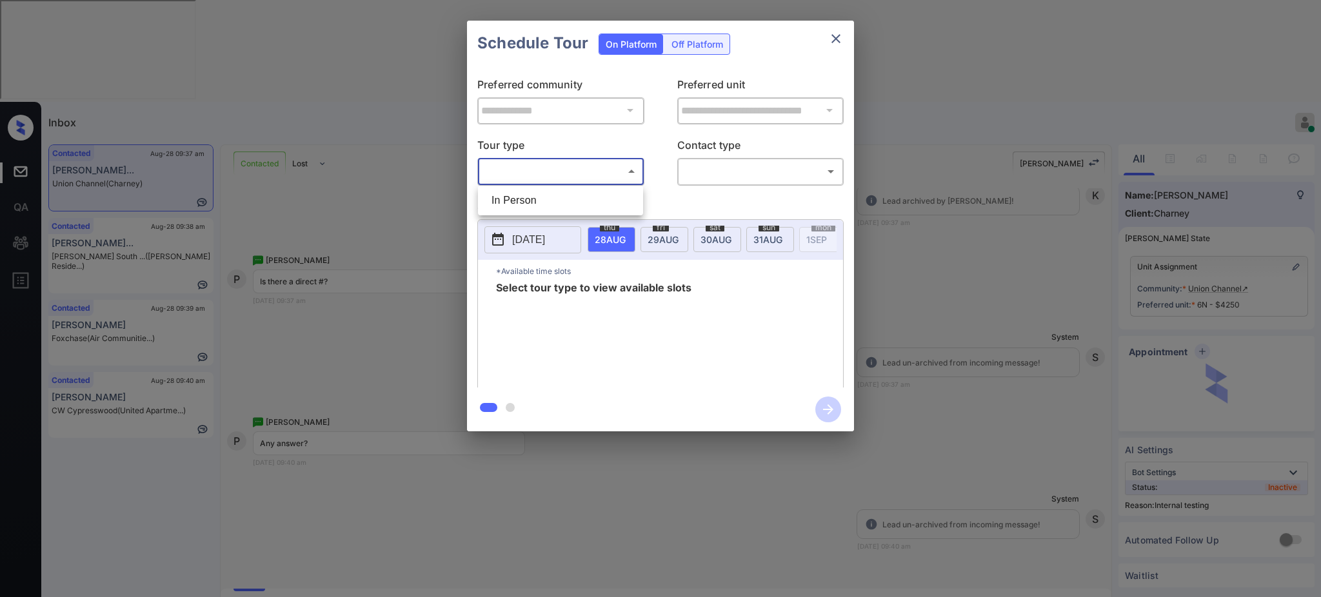
click at [541, 204] on li "In Person" at bounding box center [560, 200] width 159 height 23
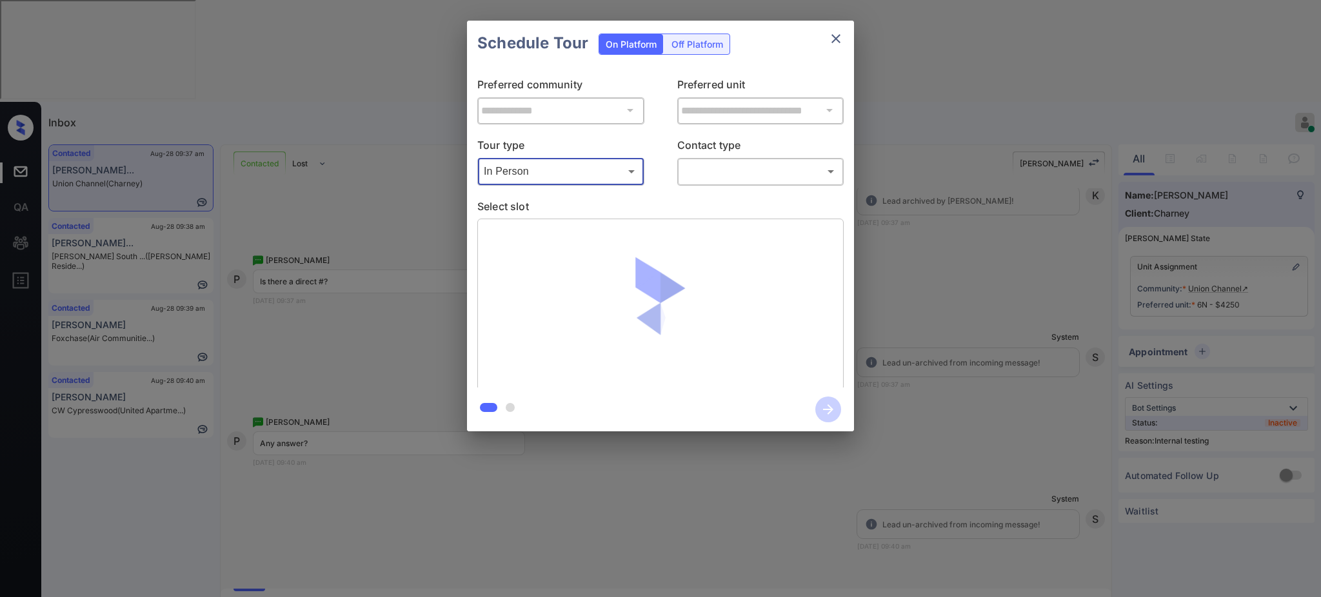
type input "********"
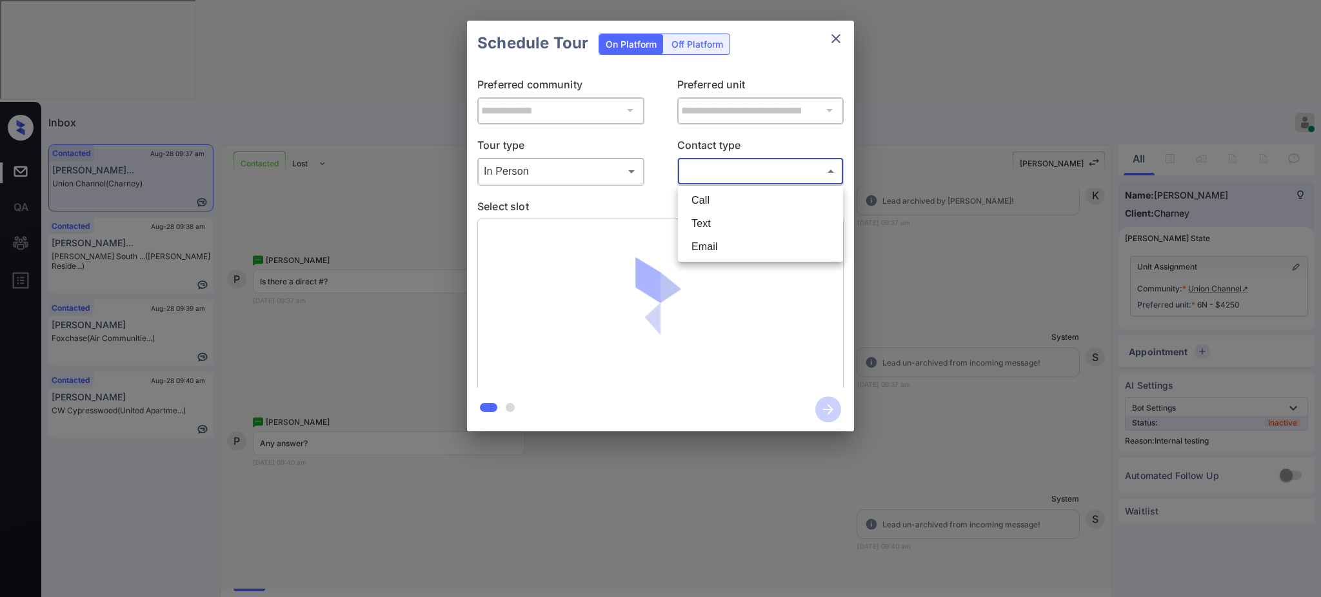
click at [708, 168] on body "Inbox Ajay Kumar Online Set yourself offline Set yourself on break Profile Swit…" at bounding box center [660, 298] width 1321 height 597
click at [711, 217] on li "Text" at bounding box center [760, 223] width 159 height 23
type input "****"
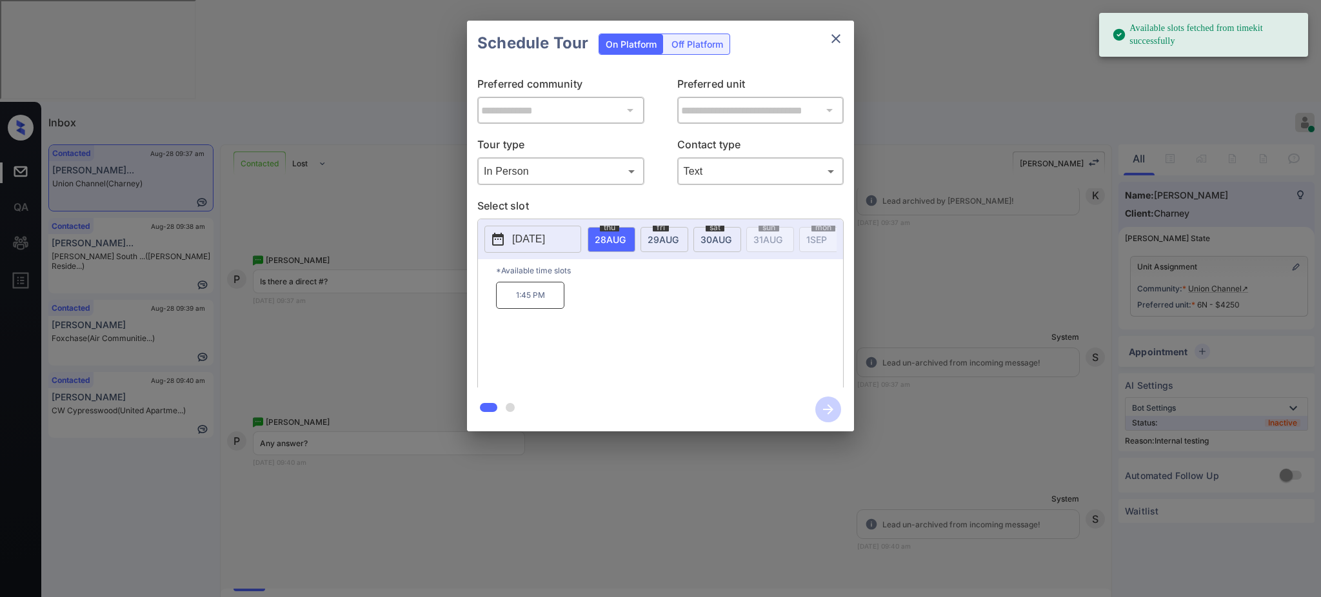
click at [703, 243] on span "30 AUG" at bounding box center [716, 239] width 31 height 11
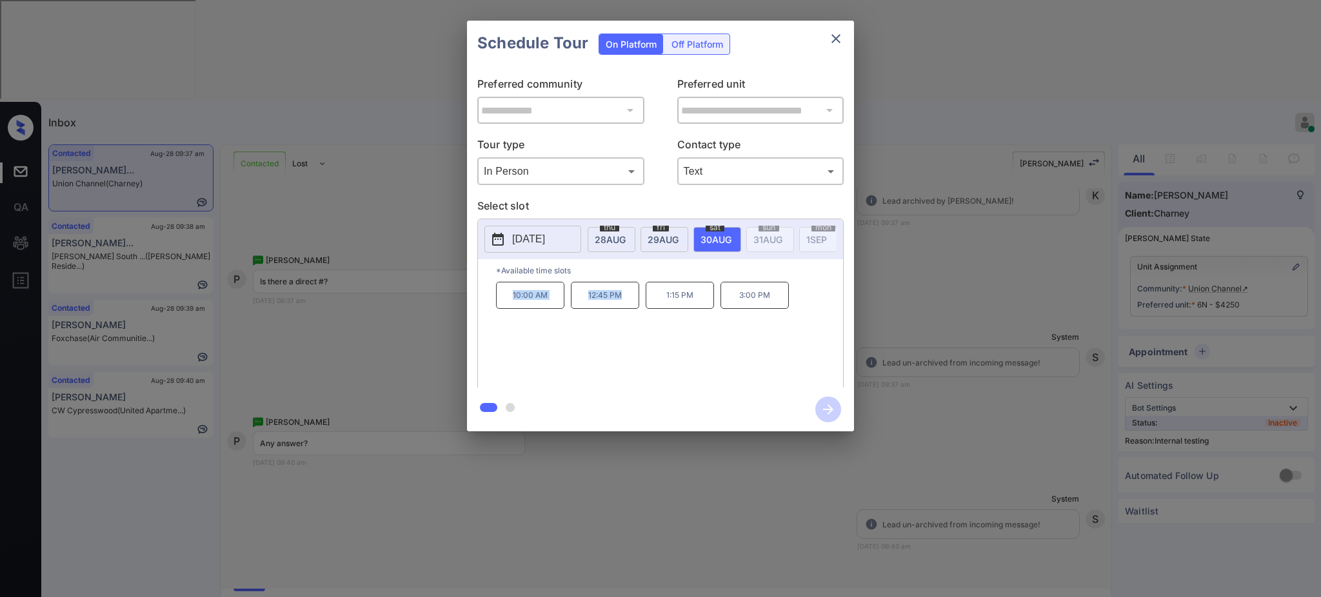
drag, startPoint x: 494, startPoint y: 308, endPoint x: 634, endPoint y: 317, distance: 140.3
click at [634, 317] on div "*Available time slots 10:00 AM 12:45 PM 1:15 PM 3:00 PM" at bounding box center [660, 325] width 365 height 132
copy div "10:00 AM 12:45 PM"
click at [836, 32] on icon "close" at bounding box center [835, 38] width 15 height 15
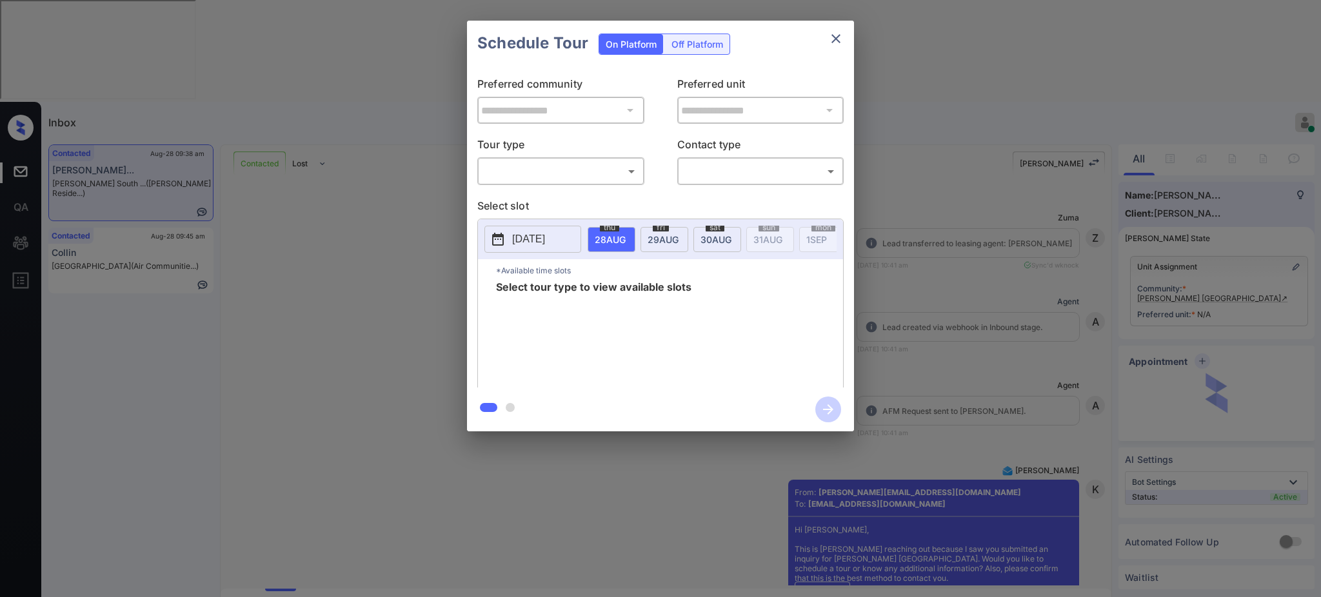
click at [537, 160] on body "Inbox [PERSON_NAME] Online Set yourself offline Set yourself on break Profile S…" at bounding box center [660, 298] width 1321 height 597
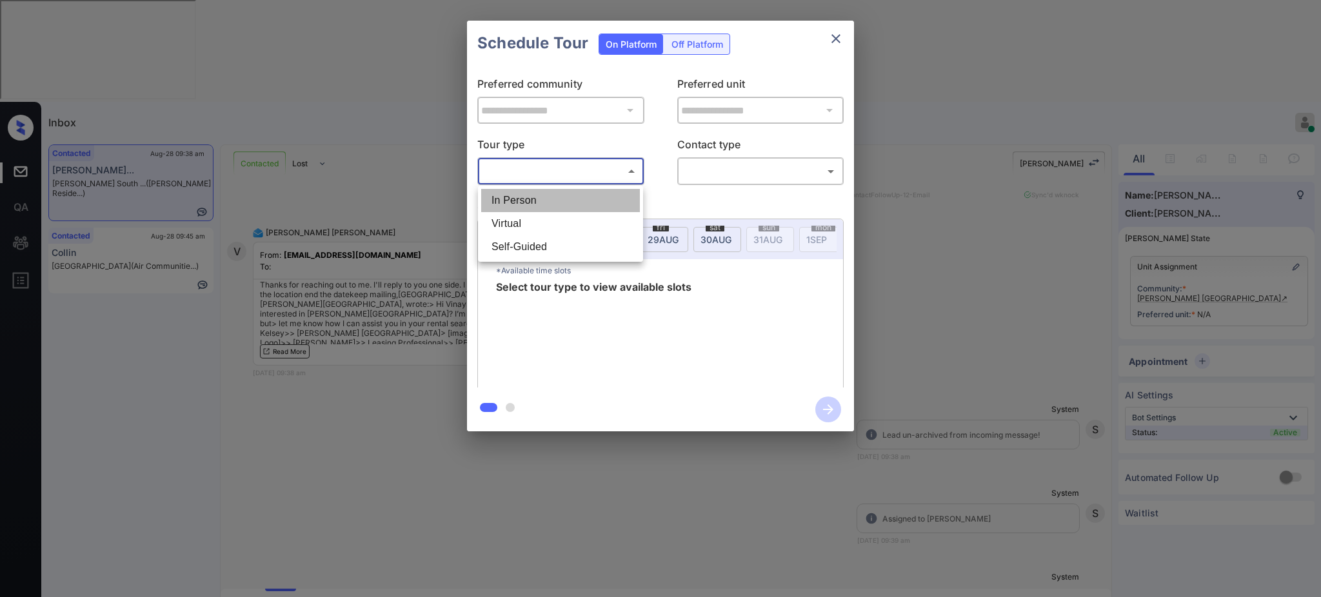
click at [523, 192] on li "In Person" at bounding box center [560, 200] width 159 height 23
type input "********"
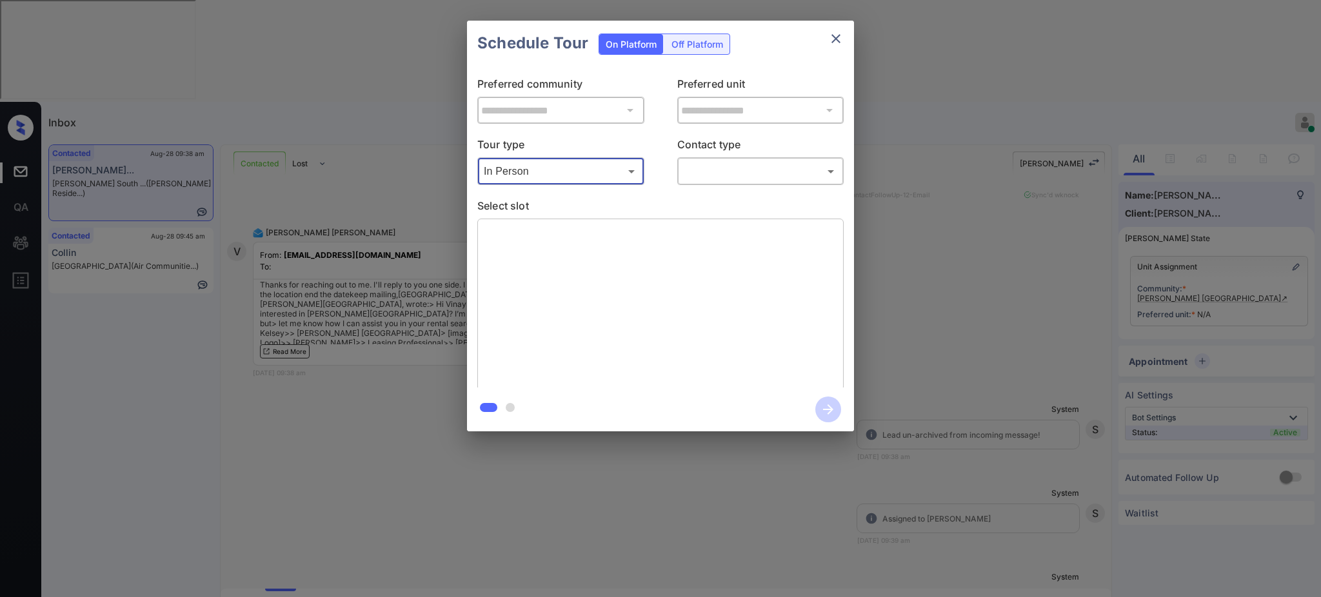
click at [728, 171] on body "Inbox [PERSON_NAME] Online Set yourself offline Set yourself on break Profile S…" at bounding box center [660, 298] width 1321 height 597
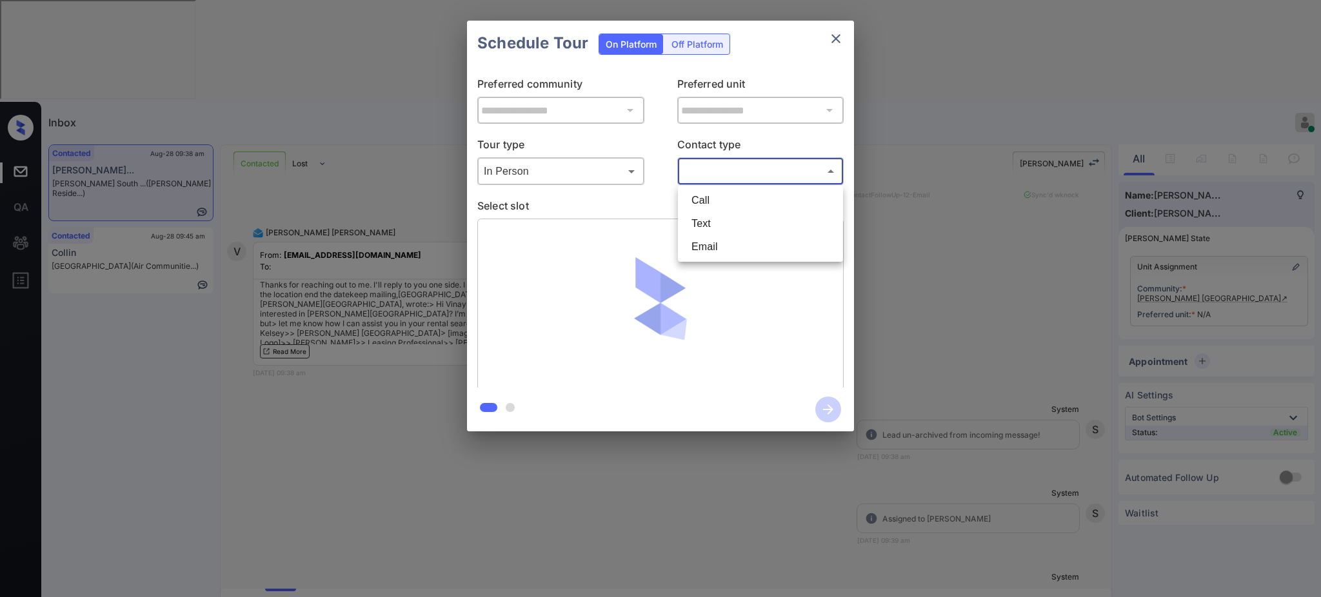
click at [717, 217] on li "Text" at bounding box center [760, 223] width 159 height 23
type input "****"
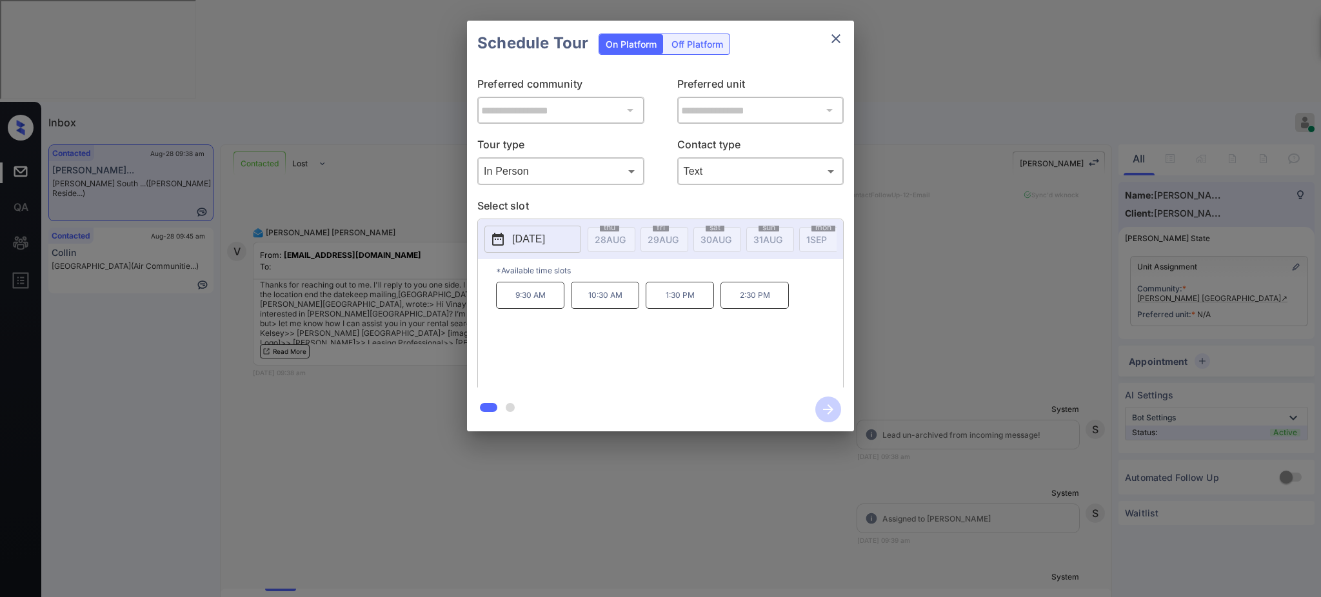
click at [517, 240] on p "[DATE]" at bounding box center [528, 239] width 33 height 15
click at [355, 554] on div at bounding box center [660, 298] width 1321 height 597
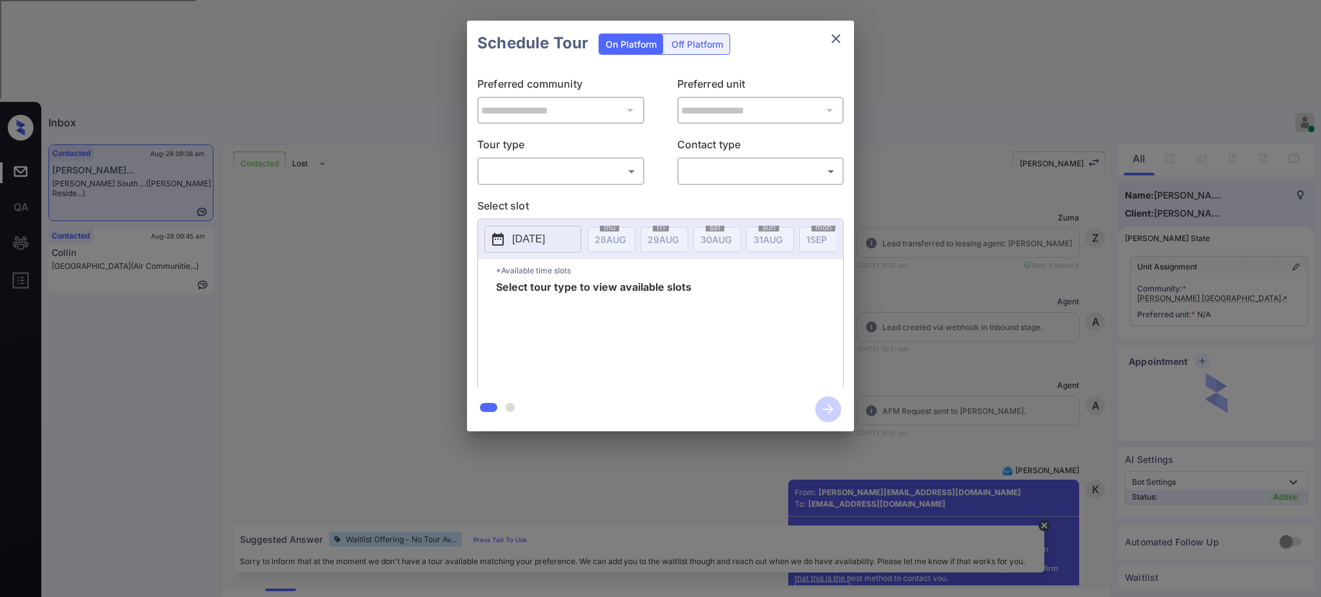
scroll to position [4377, 0]
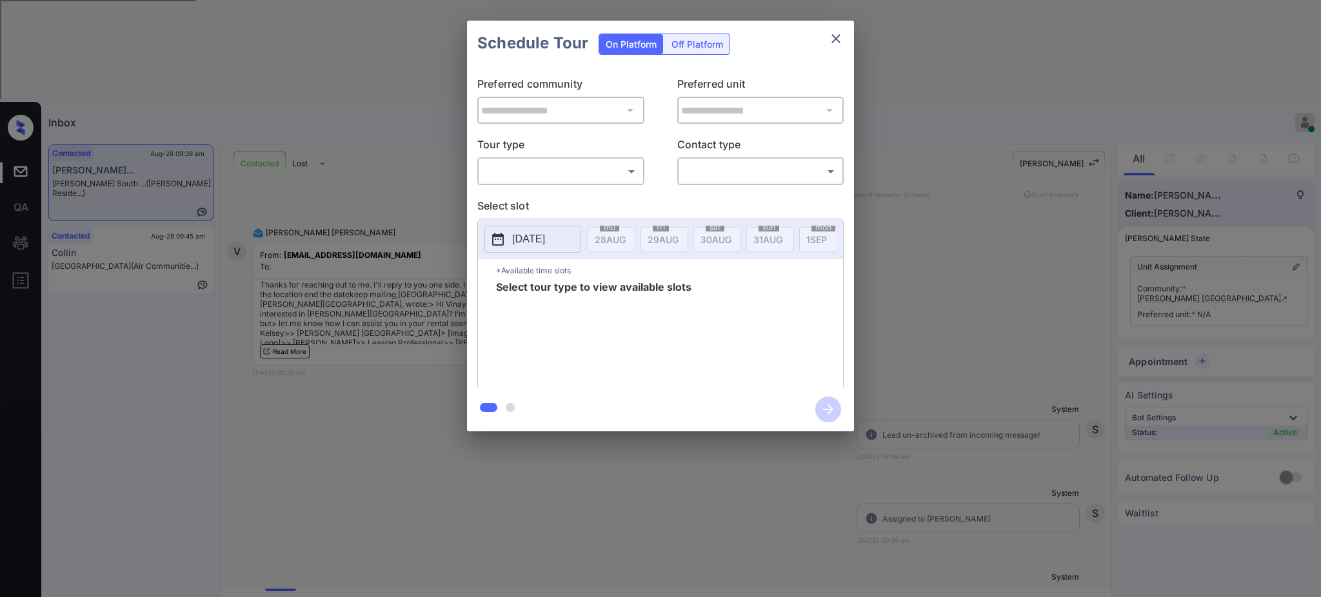
click at [524, 231] on button "[DATE]" at bounding box center [533, 239] width 97 height 27
click at [574, 541] on div at bounding box center [660, 298] width 1321 height 597
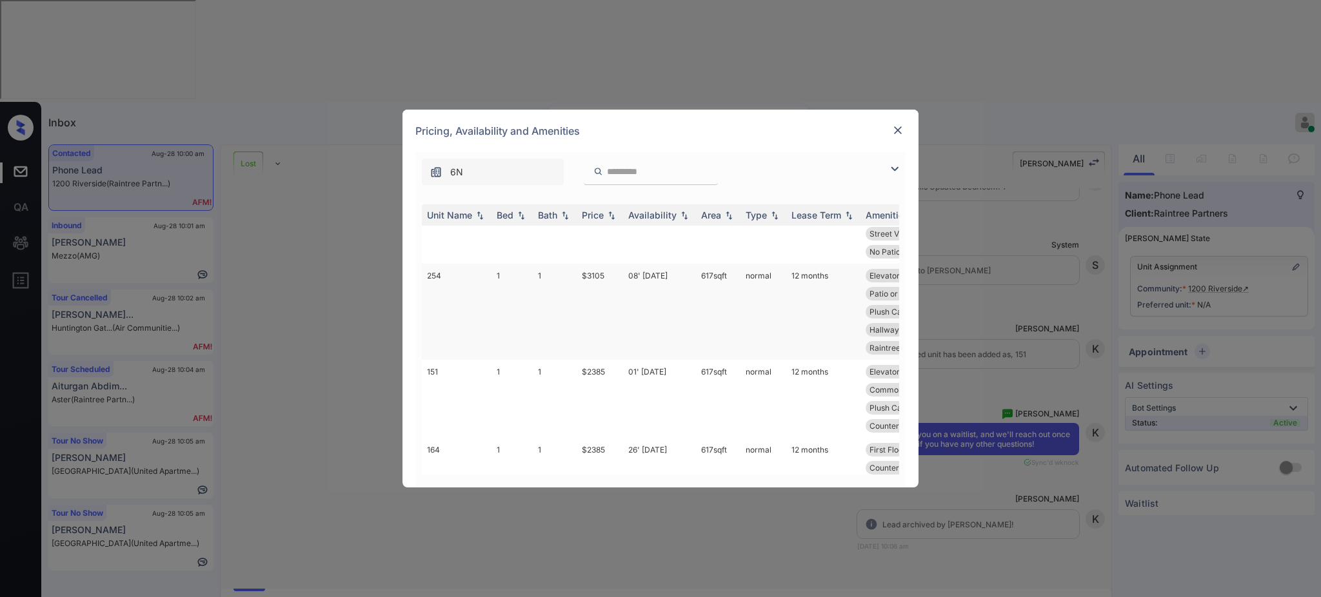
scroll to position [619, 0]
click at [896, 131] on img at bounding box center [898, 130] width 13 height 13
